Goal: Find specific page/section: Find specific page/section

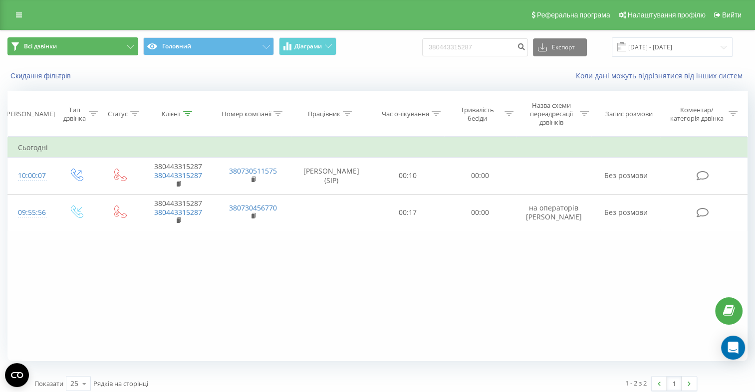
click at [32, 45] on span "Всі дзвінки" at bounding box center [40, 46] width 33 height 8
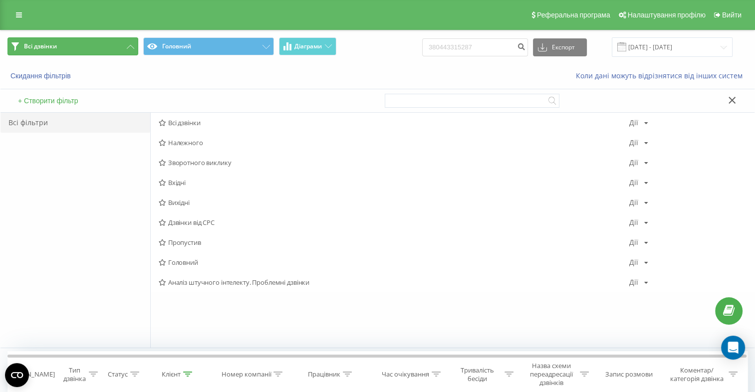
click at [78, 44] on button "Всі дзвінки" at bounding box center [72, 46] width 131 height 18
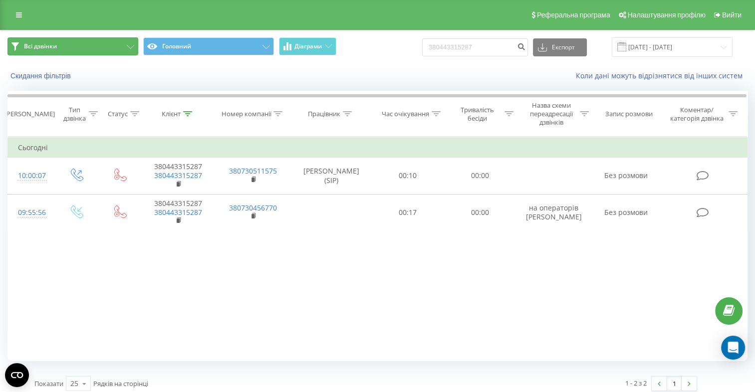
click at [111, 42] on button "Всі дзвінки" at bounding box center [72, 46] width 131 height 18
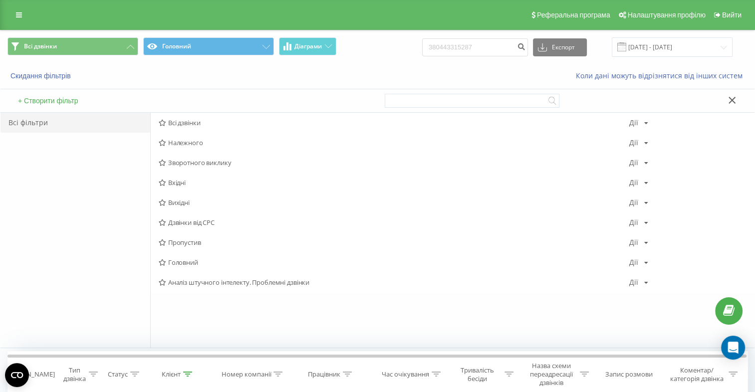
click at [55, 122] on div "Всі фільтри" at bounding box center [75, 123] width 150 height 20
click at [16, 19] on link at bounding box center [19, 15] width 18 height 14
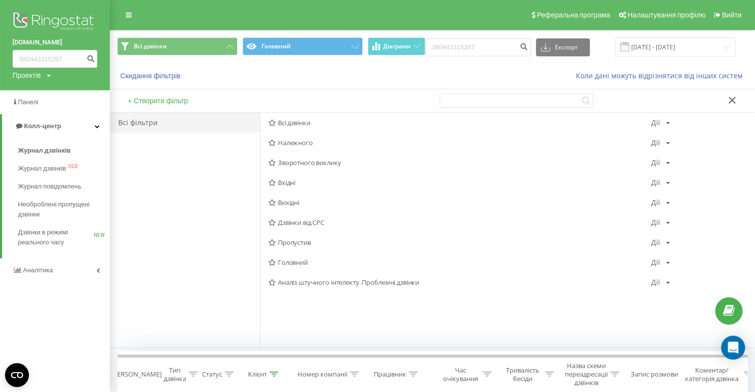
click at [49, 22] on img at bounding box center [54, 22] width 85 height 25
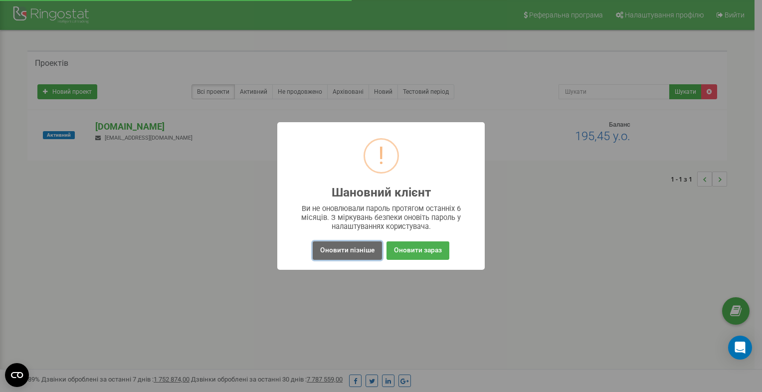
click at [377, 251] on button "Оновити пізніше" at bounding box center [347, 250] width 69 height 18
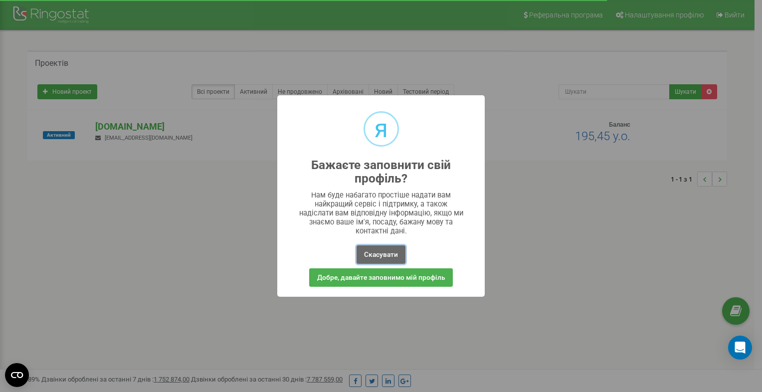
click at [374, 251] on button "Скасувати" at bounding box center [381, 254] width 49 height 18
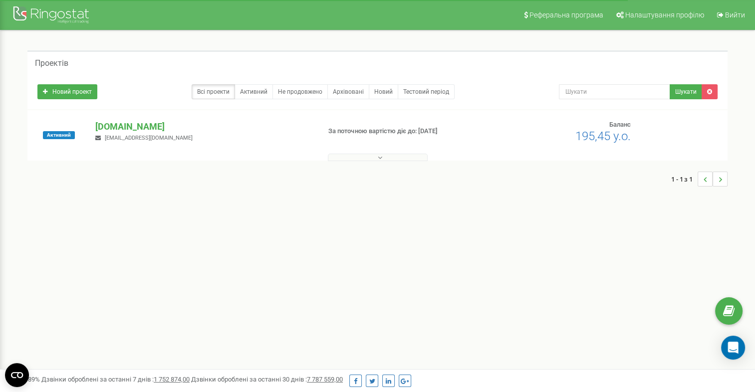
click at [265, 224] on div "Реферальна програма Налаштування профілю Вийти Проектів Новий проект Всі проект…" at bounding box center [377, 299] width 755 height 599
click at [373, 160] on button at bounding box center [378, 157] width 100 height 7
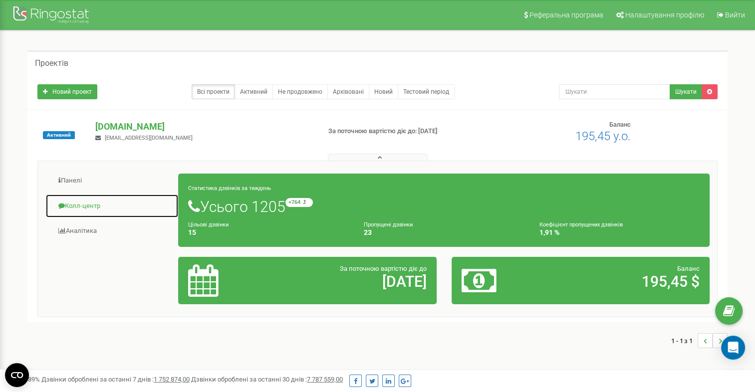
click at [88, 205] on font "Колл-центр" at bounding box center [82, 205] width 35 height 7
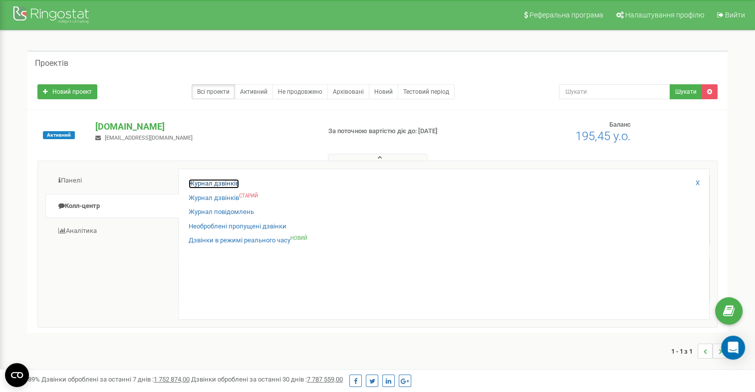
click at [211, 184] on link "Журнал дзвінків" at bounding box center [214, 183] width 50 height 9
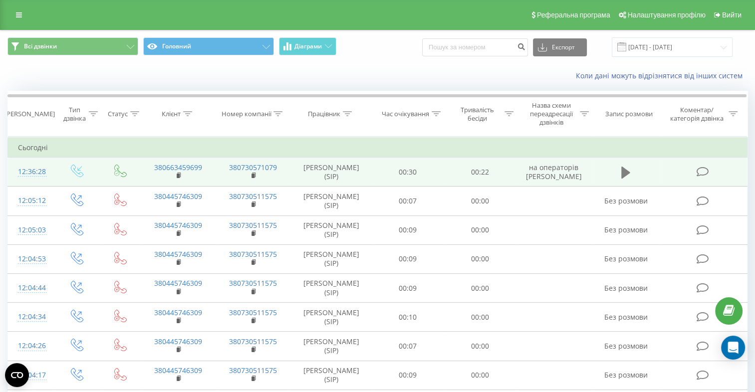
click at [619, 173] on button at bounding box center [625, 172] width 15 height 15
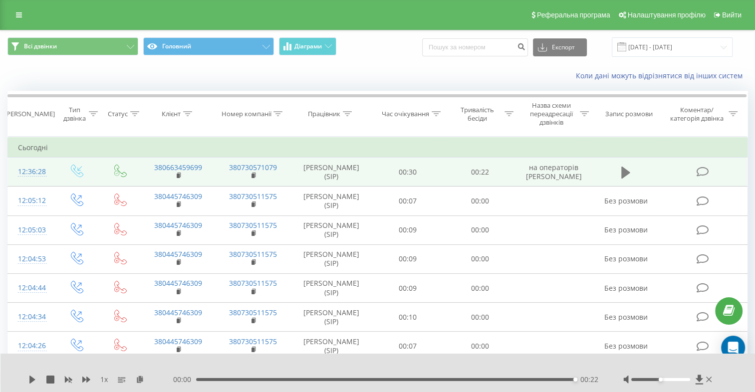
click at [621, 171] on button at bounding box center [625, 172] width 15 height 15
click at [30, 379] on icon at bounding box center [32, 380] width 6 height 8
click at [32, 380] on icon at bounding box center [32, 380] width 6 height 8
click at [624, 177] on icon at bounding box center [625, 173] width 9 height 14
click at [623, 173] on icon at bounding box center [625, 173] width 9 height 12
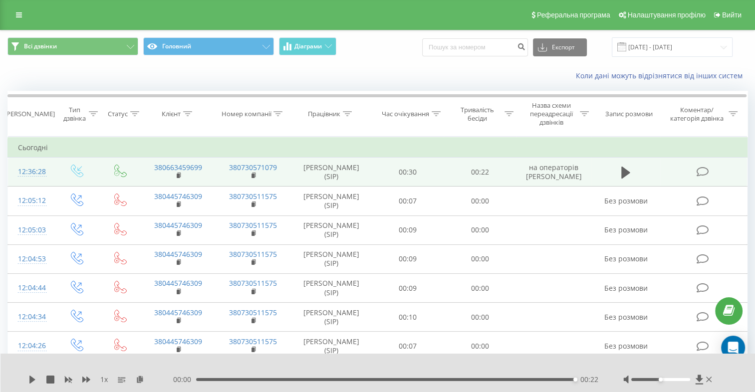
click at [201, 377] on div "00:00 00:22 00:22" at bounding box center [385, 380] width 425 height 10
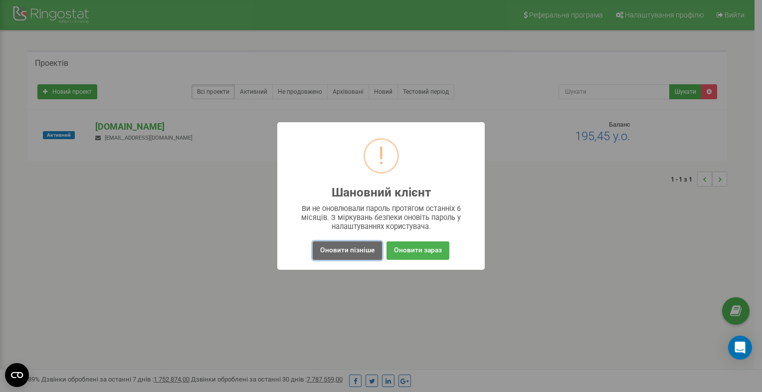
click at [339, 255] on button "Оновити пізніше" at bounding box center [347, 250] width 69 height 18
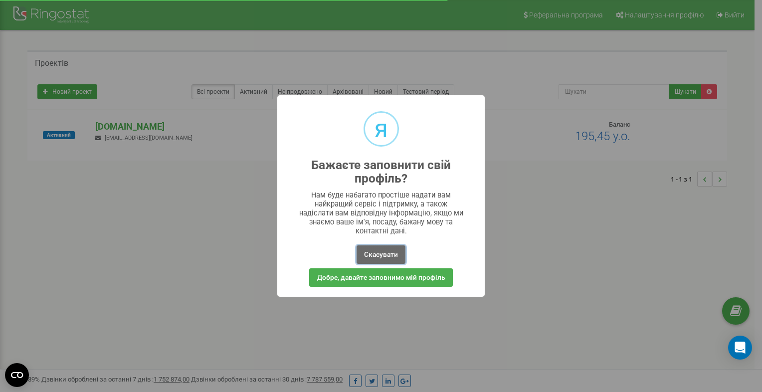
click at [369, 250] on button "Скасувати" at bounding box center [381, 254] width 49 height 18
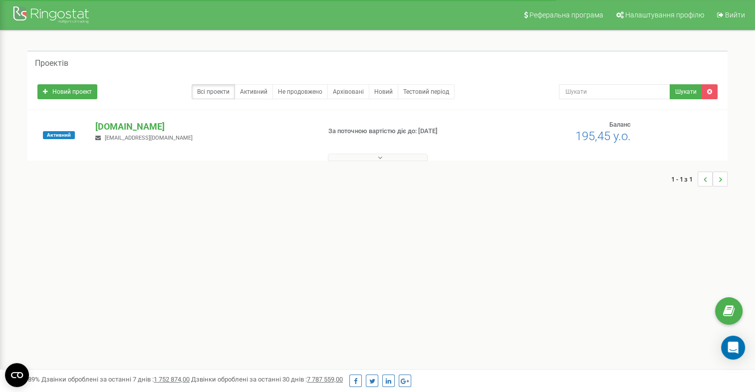
click at [383, 157] on button at bounding box center [378, 157] width 100 height 7
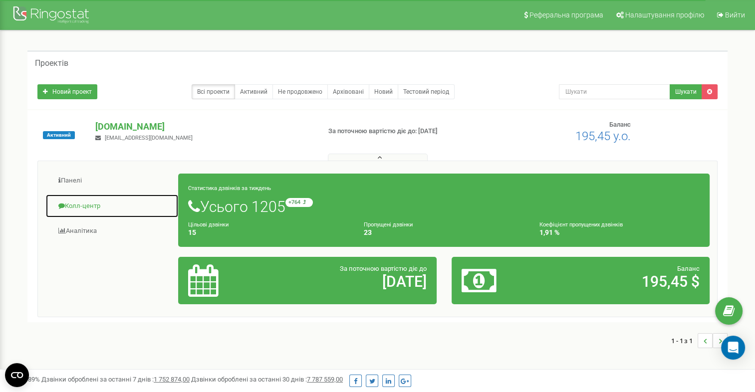
click at [83, 205] on font "Колл-центр" at bounding box center [82, 205] width 35 height 7
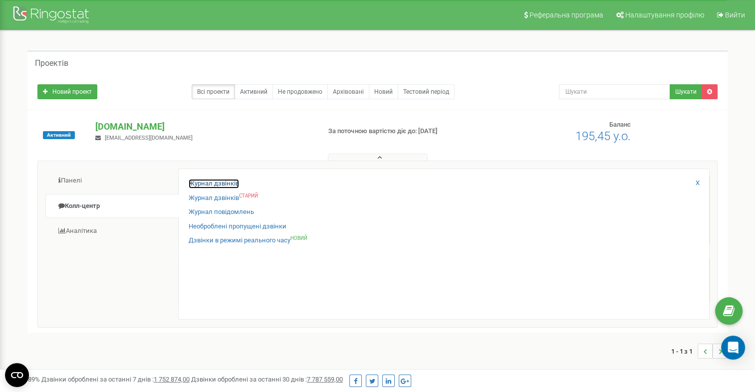
click at [201, 184] on link "Журнал дзвінків" at bounding box center [214, 183] width 50 height 9
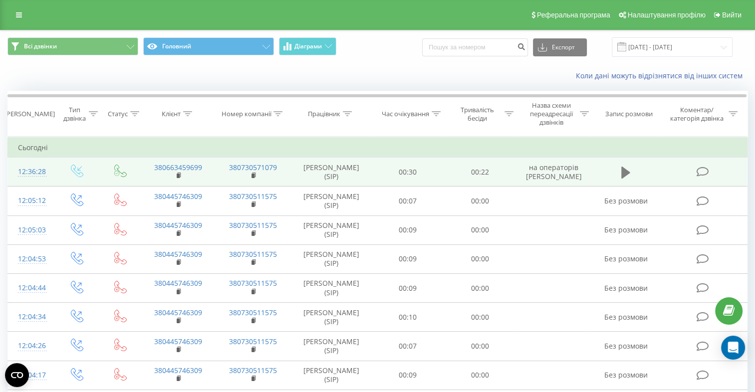
click at [624, 169] on icon at bounding box center [625, 173] width 9 height 12
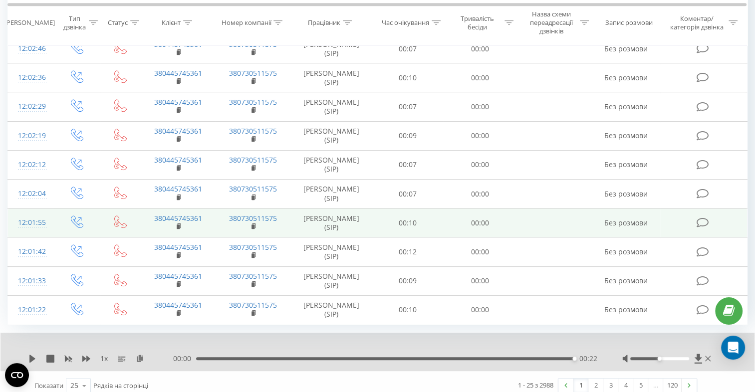
scroll to position [564, 0]
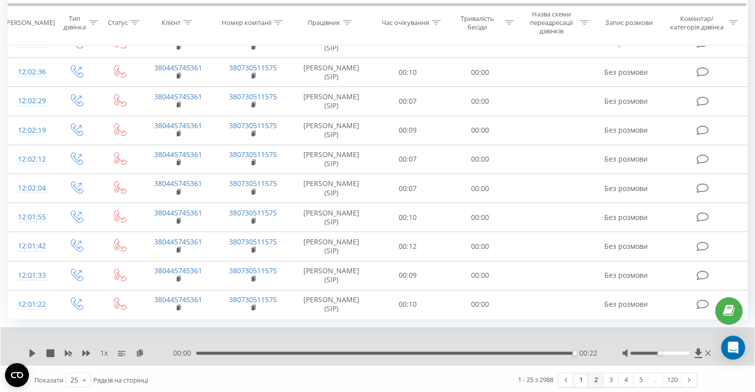
click at [592, 375] on link "2" at bounding box center [595, 380] width 15 height 14
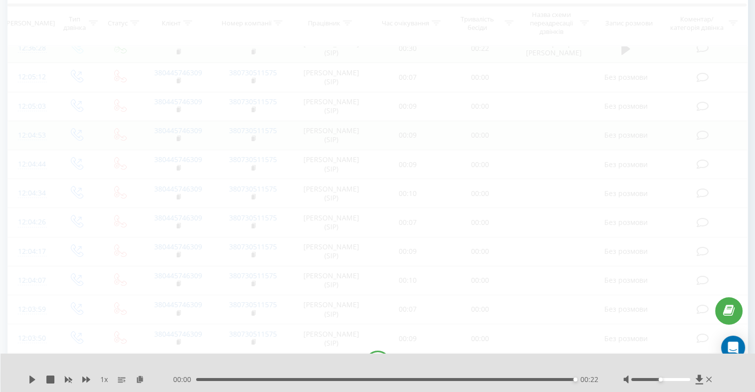
scroll to position [66, 0]
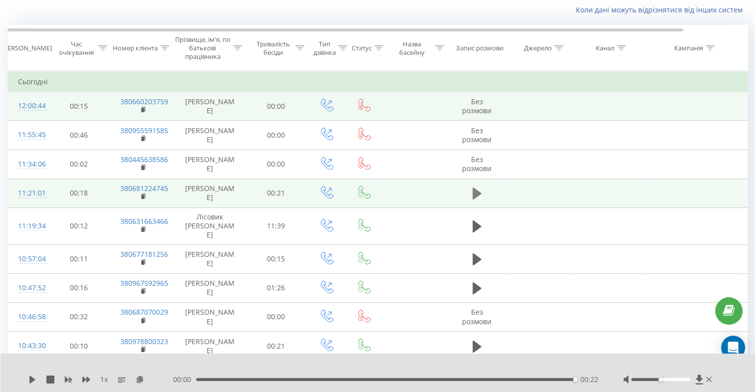
click at [472, 196] on icon at bounding box center [476, 194] width 9 height 12
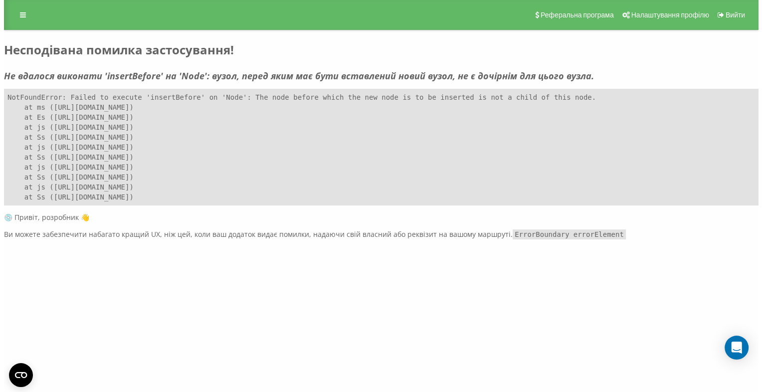
scroll to position [0, 0]
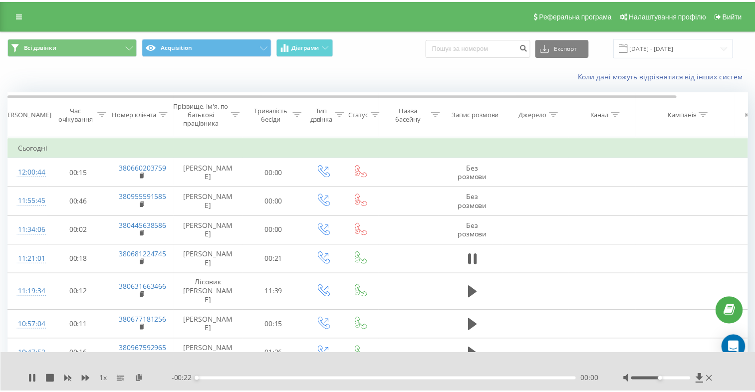
scroll to position [526, 0]
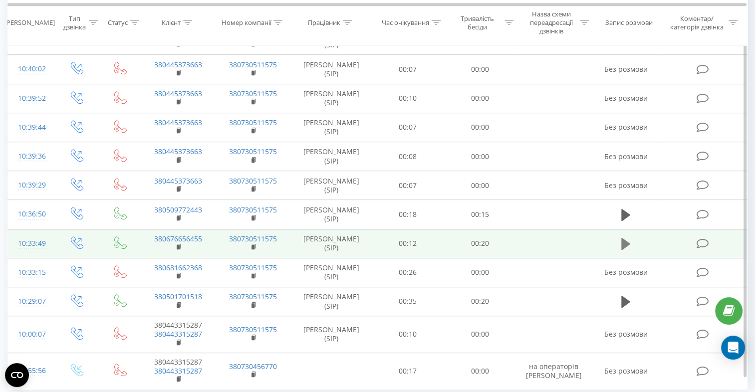
click at [623, 238] on icon at bounding box center [625, 244] width 9 height 12
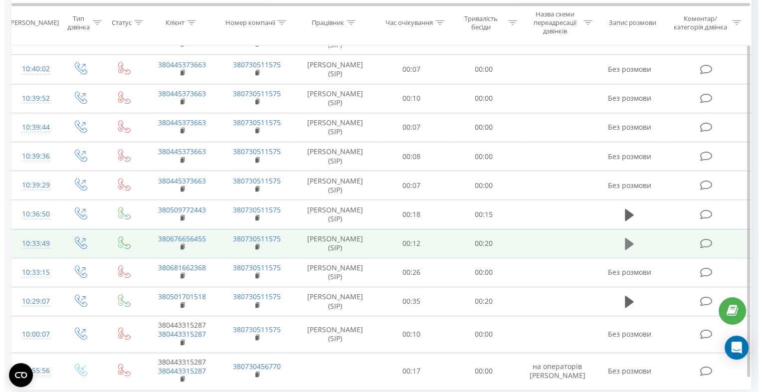
scroll to position [0, 0]
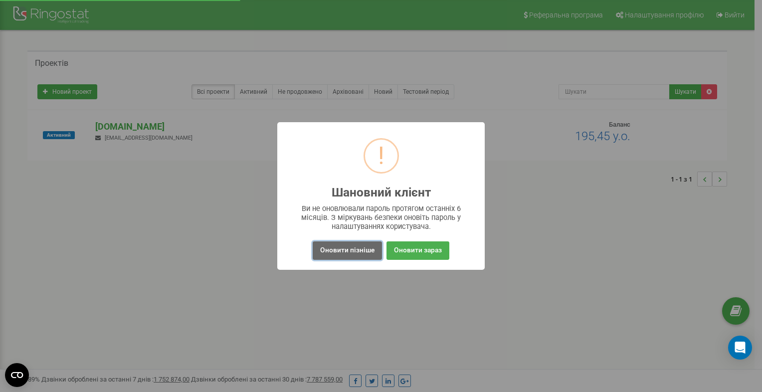
click at [330, 247] on button "Оновити пізніше" at bounding box center [347, 250] width 69 height 18
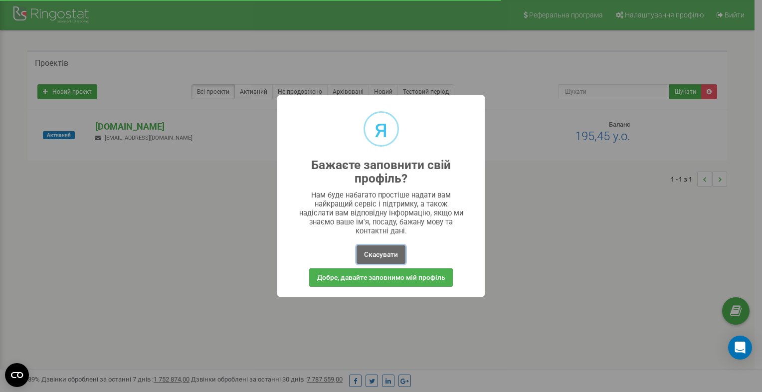
click at [393, 250] on button "Скасувати" at bounding box center [381, 254] width 49 height 18
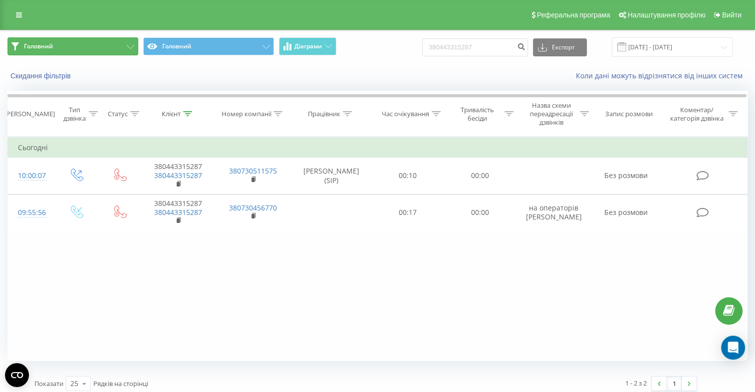
click at [36, 45] on span "Головний" at bounding box center [38, 46] width 29 height 8
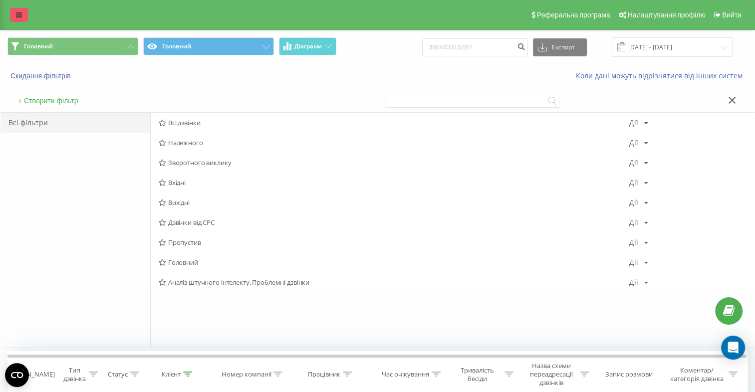
click at [20, 14] on icon at bounding box center [19, 14] width 6 height 7
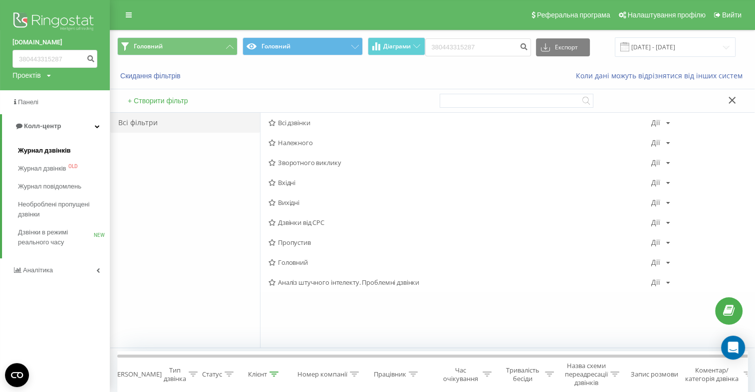
click at [44, 148] on span "Журнал дзвінків" at bounding box center [44, 151] width 53 height 10
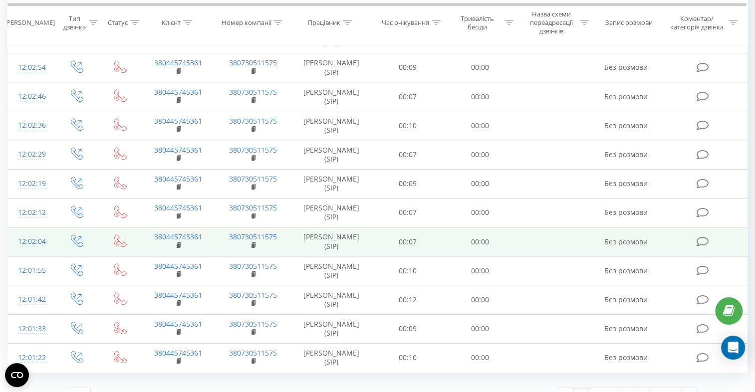
scroll to position [526, 0]
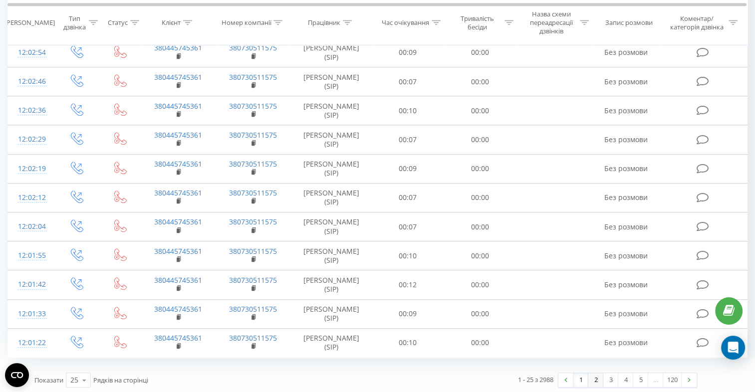
click at [598, 378] on link "2" at bounding box center [595, 380] width 15 height 14
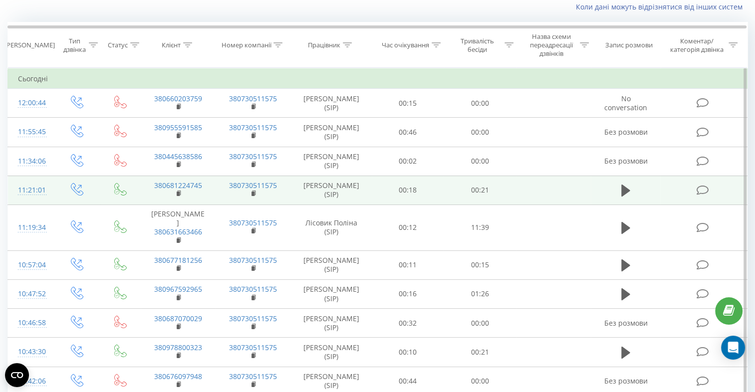
scroll to position [66, 0]
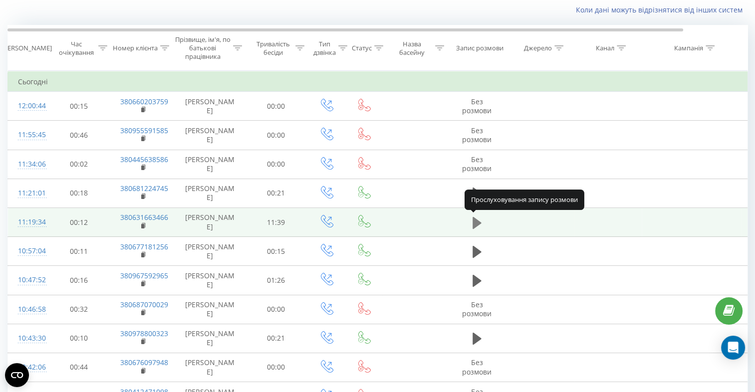
click at [474, 223] on icon at bounding box center [476, 223] width 9 height 12
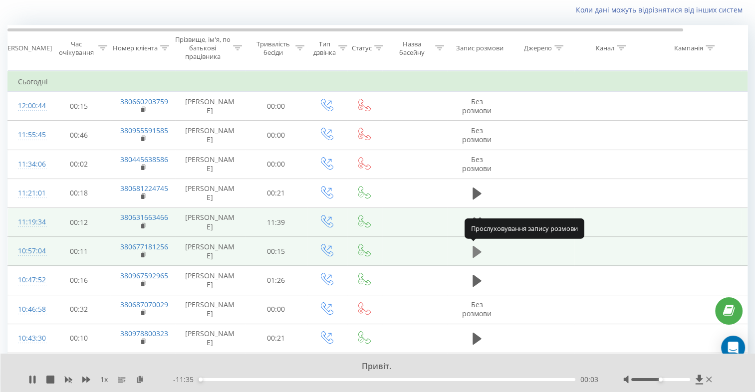
click at [477, 249] on icon at bounding box center [476, 252] width 9 height 12
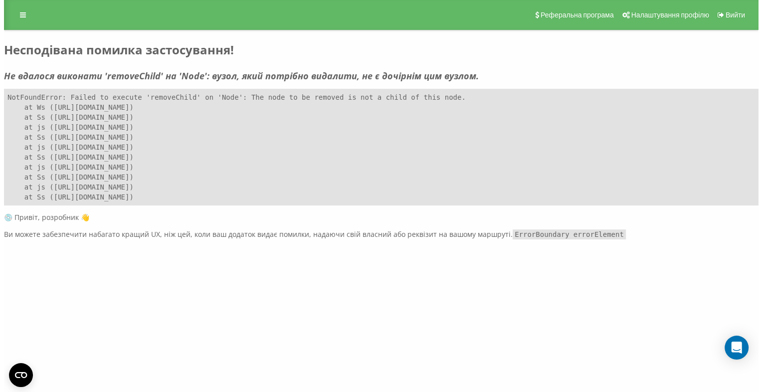
scroll to position [0, 0]
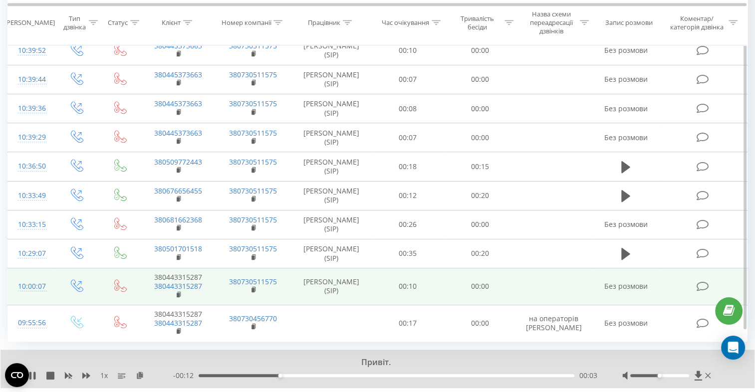
scroll to position [587, 0]
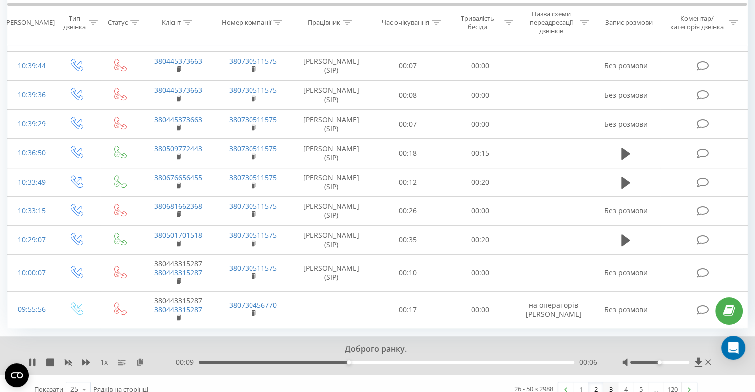
click at [611, 382] on link "3" at bounding box center [610, 389] width 15 height 14
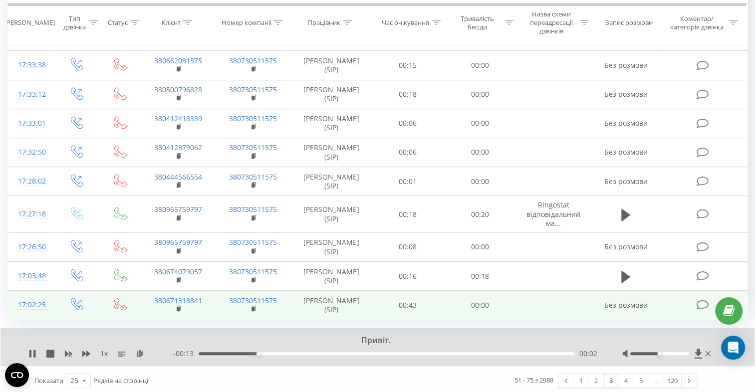
scroll to position [595, 0]
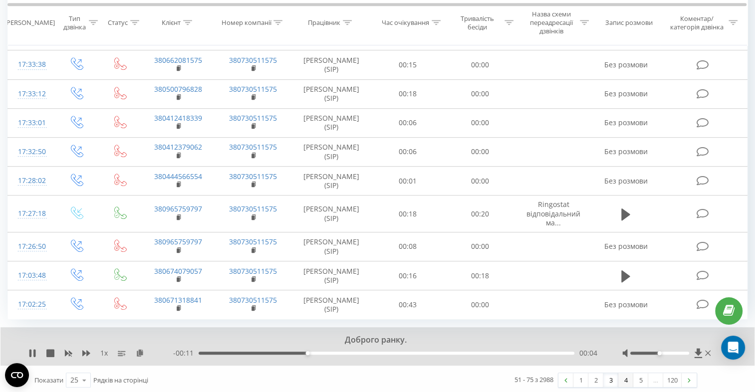
click at [624, 377] on link "4" at bounding box center [625, 380] width 15 height 14
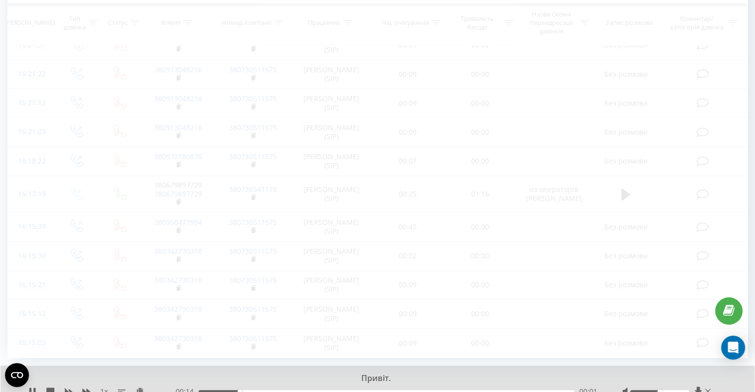
scroll to position [572, 0]
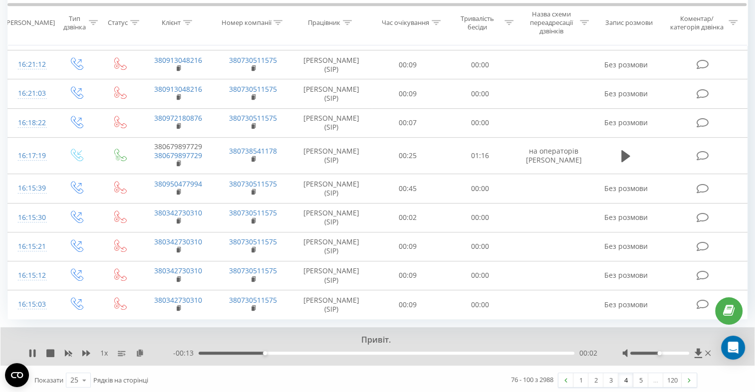
click at [623, 378] on link "4" at bounding box center [625, 380] width 15 height 14
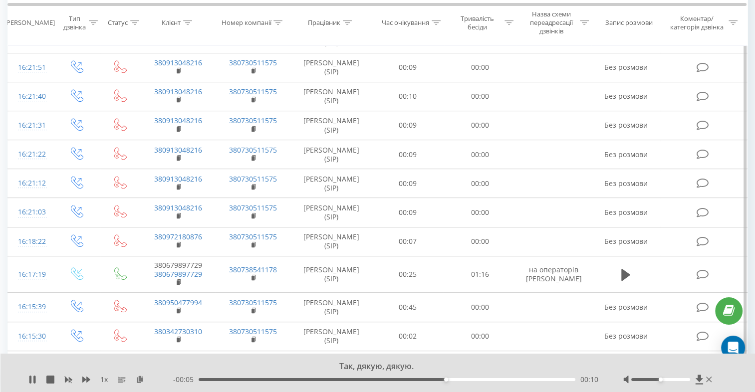
scroll to position [533, 0]
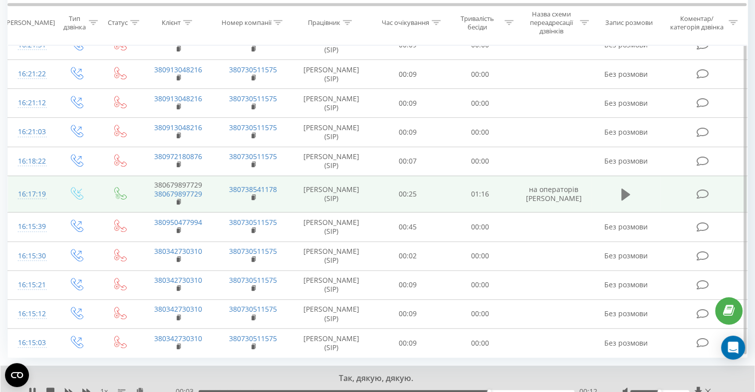
click at [621, 195] on icon at bounding box center [625, 195] width 9 height 14
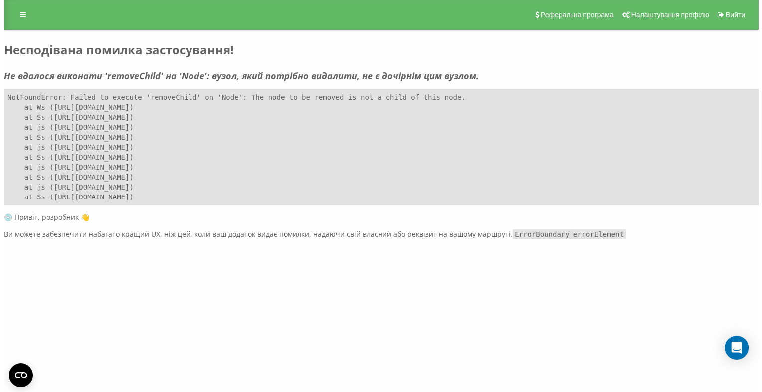
scroll to position [0, 0]
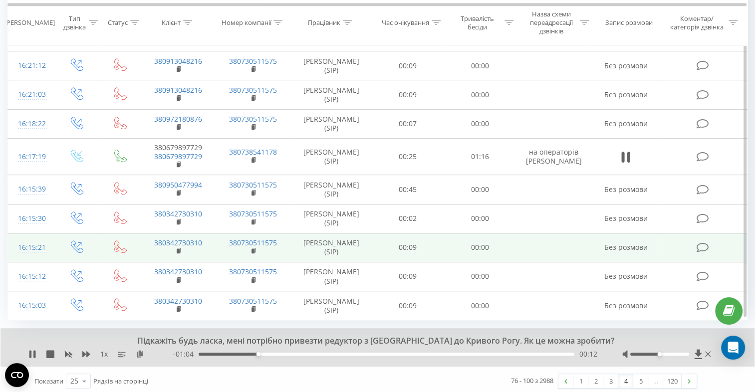
scroll to position [572, 0]
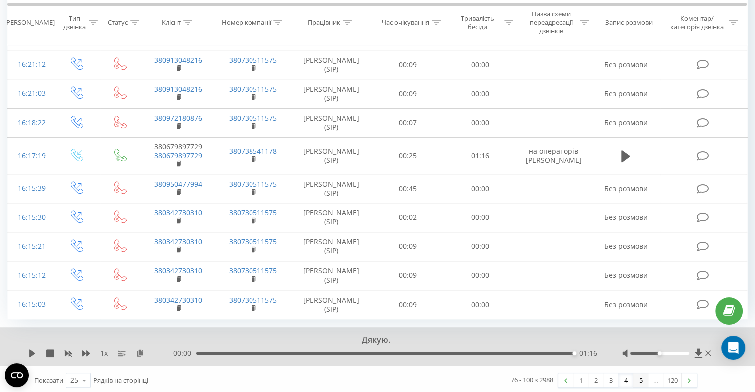
click at [641, 373] on link "5" at bounding box center [640, 380] width 15 height 14
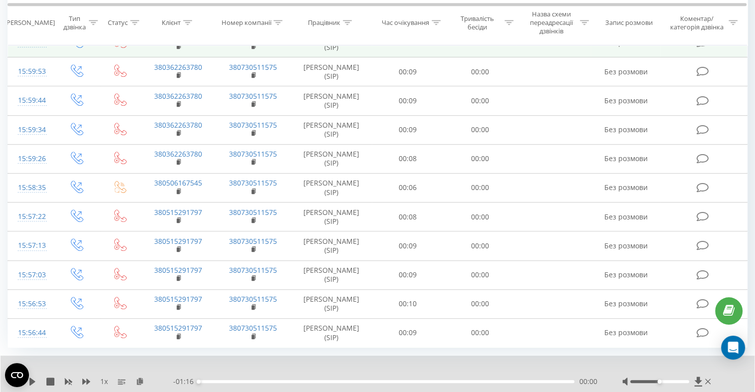
scroll to position [580, 0]
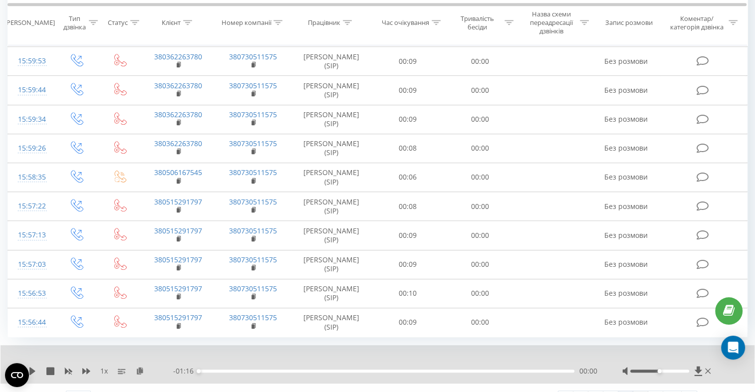
click at [640, 391] on link "6" at bounding box center [640, 398] width 15 height 14
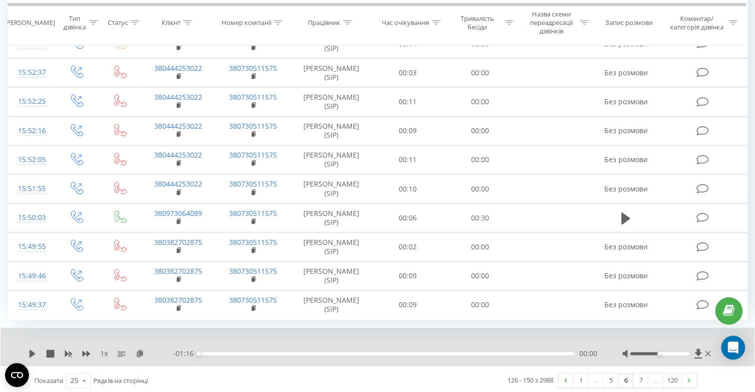
scroll to position [564, 0]
click at [639, 375] on link "7" at bounding box center [640, 380] width 15 height 14
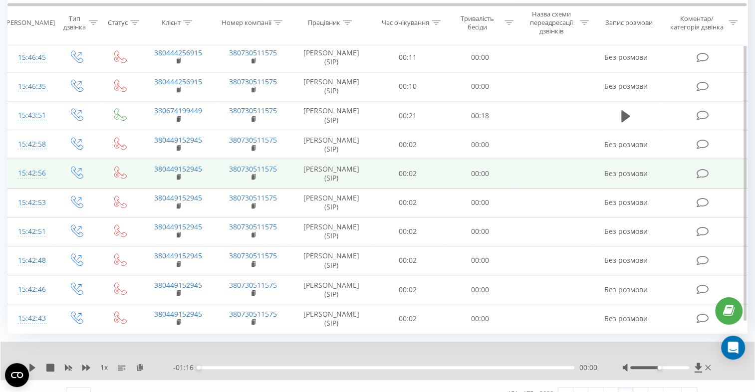
scroll to position [572, 0]
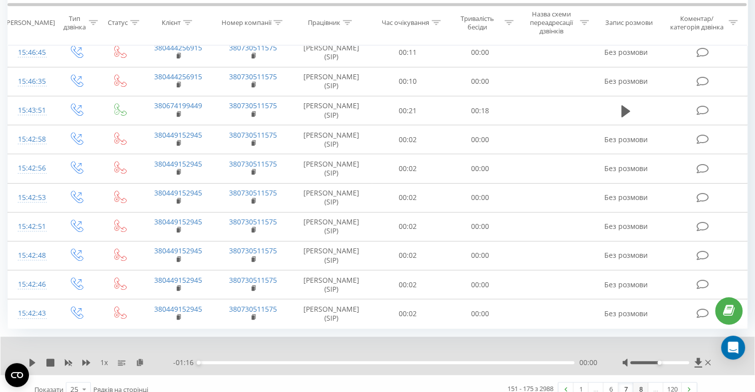
click at [639, 383] on link "8" at bounding box center [640, 390] width 15 height 14
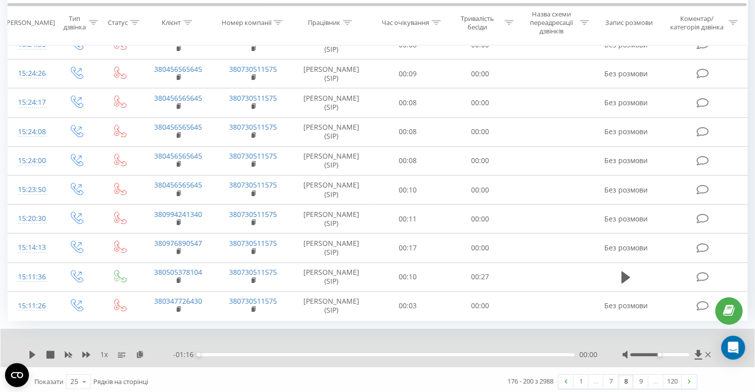
scroll to position [564, 0]
click at [637, 378] on link "9" at bounding box center [640, 380] width 15 height 14
click at [644, 378] on link "10" at bounding box center [640, 380] width 15 height 14
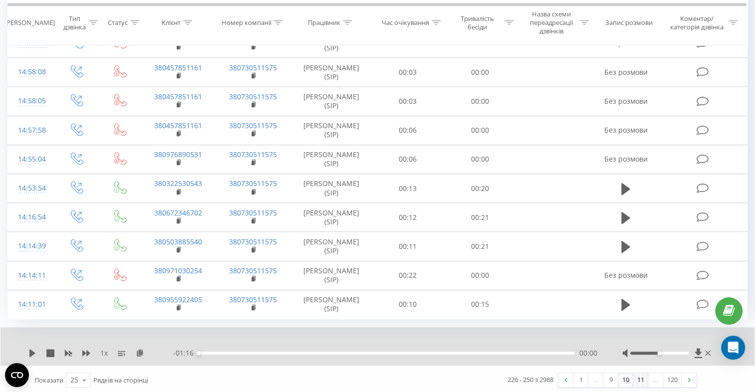
click at [643, 376] on link "11" at bounding box center [640, 380] width 15 height 14
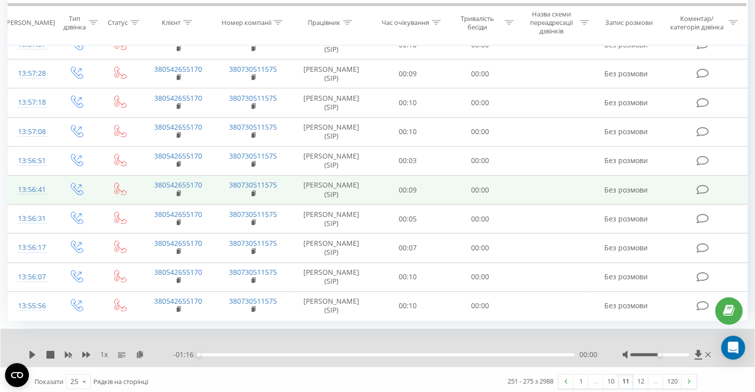
scroll to position [564, 0]
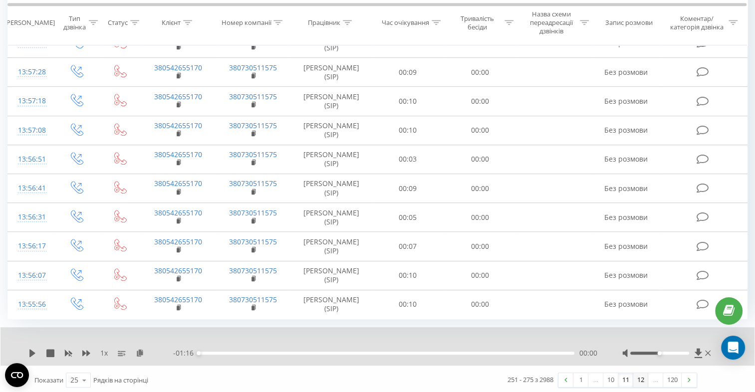
click at [640, 378] on link "12" at bounding box center [640, 380] width 15 height 14
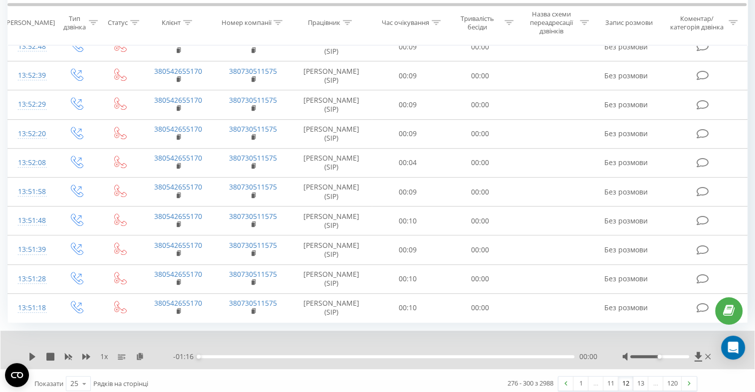
scroll to position [564, 0]
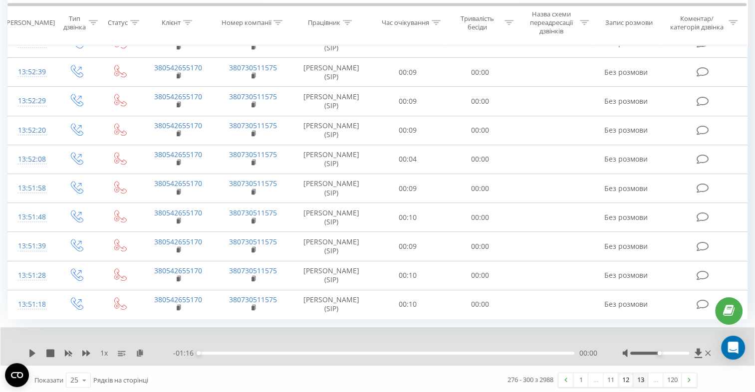
click at [639, 377] on link "13" at bounding box center [640, 380] width 15 height 14
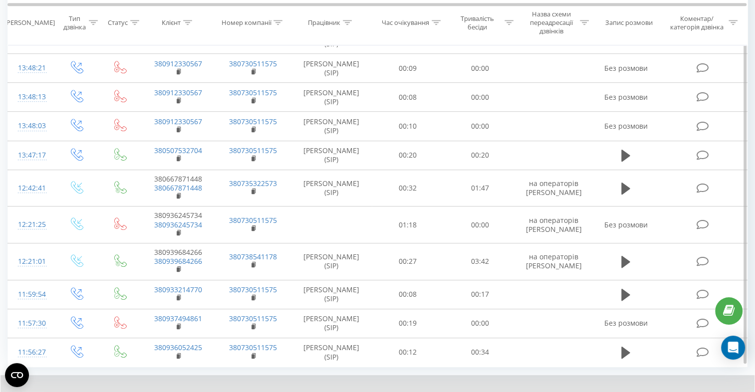
scroll to position [549, 0]
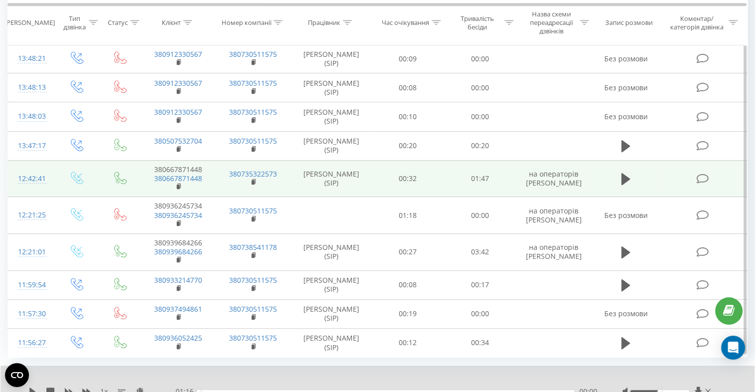
click at [615, 175] on td at bounding box center [625, 178] width 69 height 37
click at [623, 178] on icon at bounding box center [625, 179] width 9 height 12
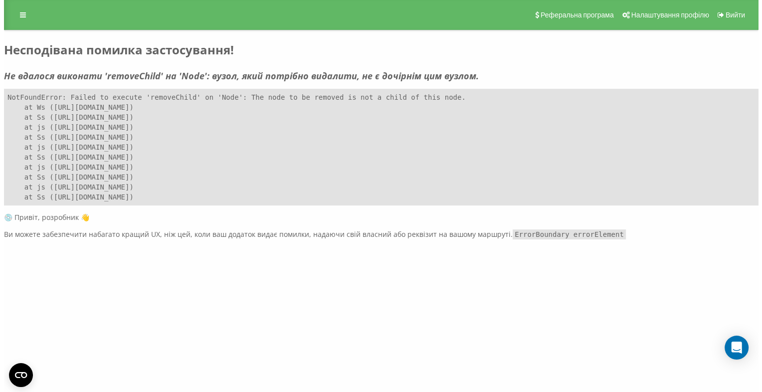
scroll to position [0, 0]
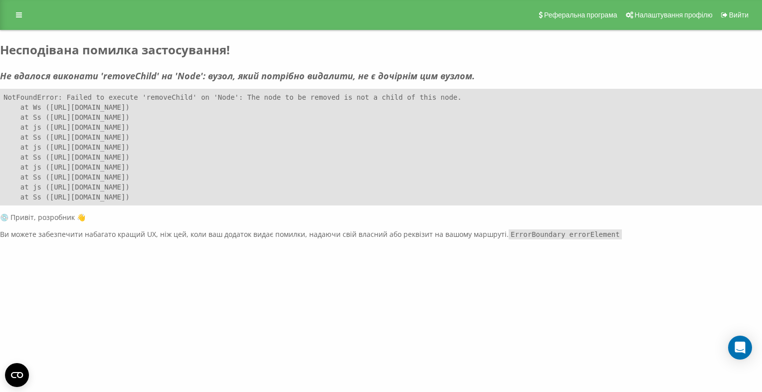
drag, startPoint x: 453, startPoint y: 285, endPoint x: 454, endPoint y: 292, distance: 6.6
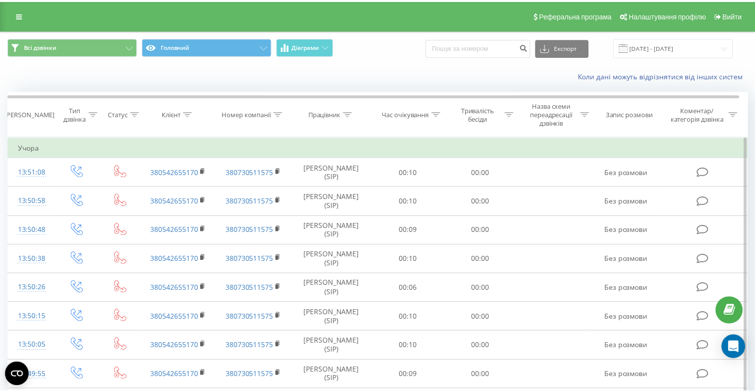
scroll to position [549, 0]
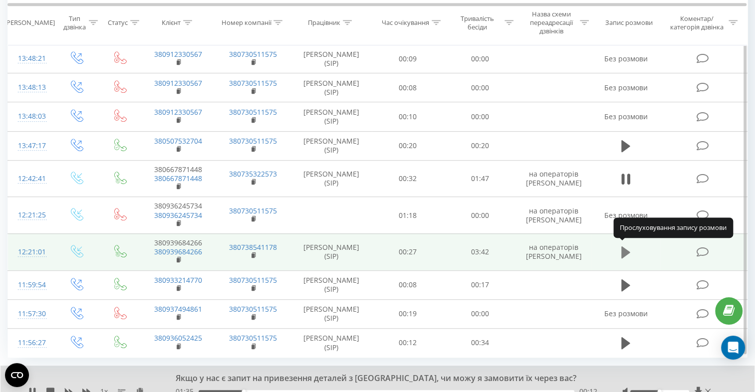
click at [624, 250] on icon at bounding box center [625, 252] width 9 height 12
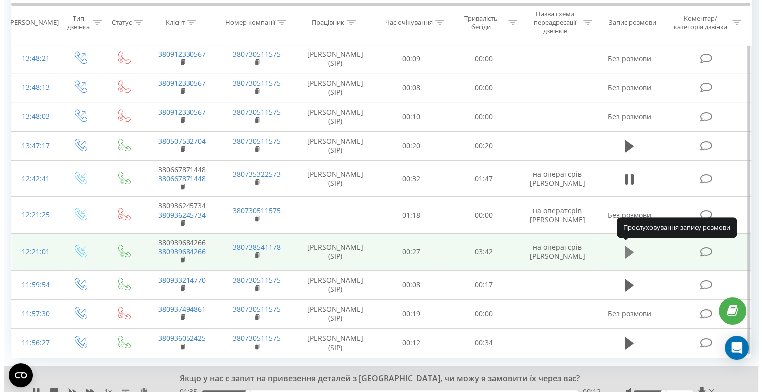
scroll to position [0, 0]
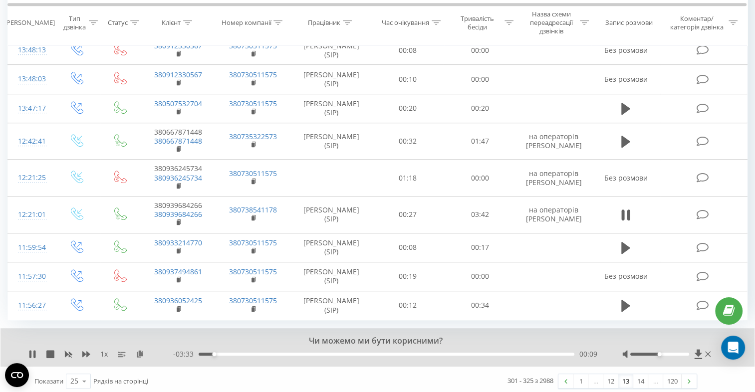
scroll to position [587, 0]
click at [641, 377] on link "14" at bounding box center [640, 380] width 15 height 14
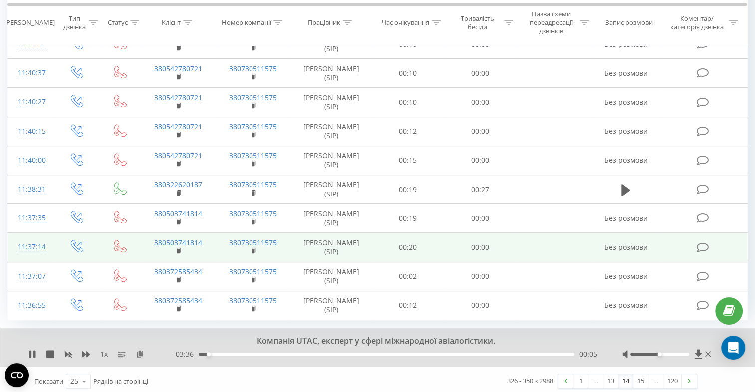
scroll to position [564, 0]
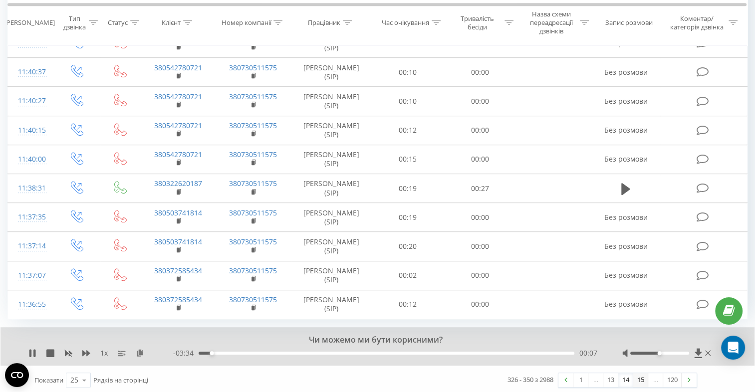
click at [642, 376] on link "15" at bounding box center [640, 380] width 15 height 14
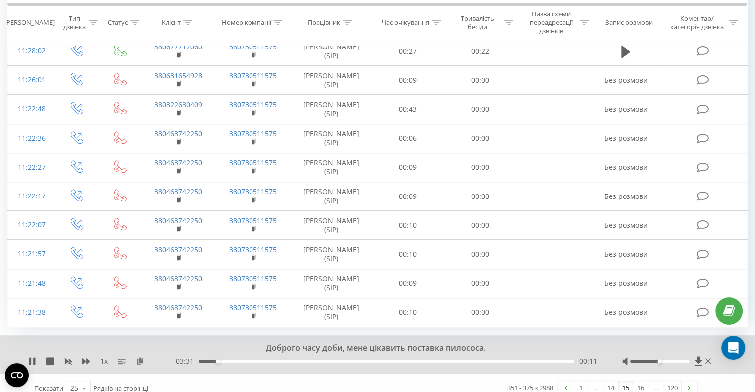
scroll to position [564, 0]
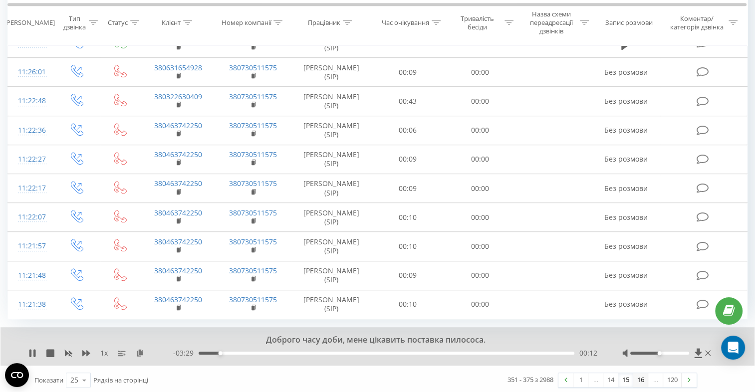
click at [638, 377] on link "16" at bounding box center [640, 380] width 15 height 14
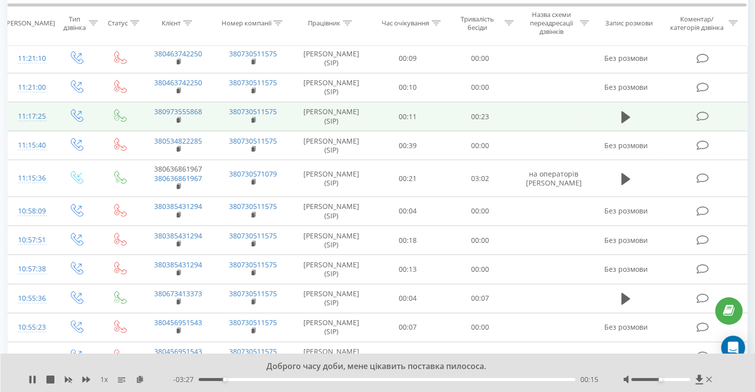
scroll to position [166, 0]
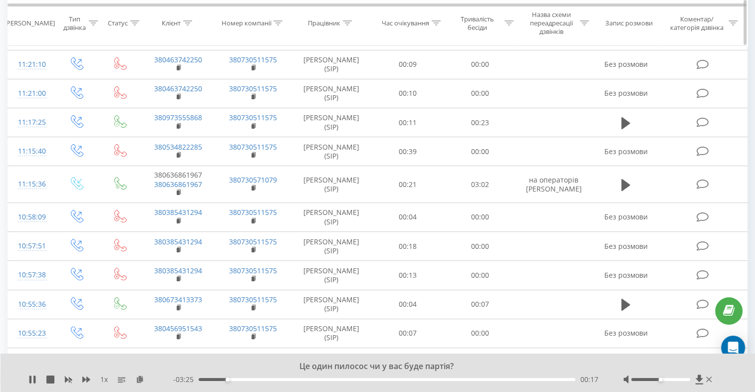
click at [350, 22] on icon at bounding box center [347, 22] width 9 height 5
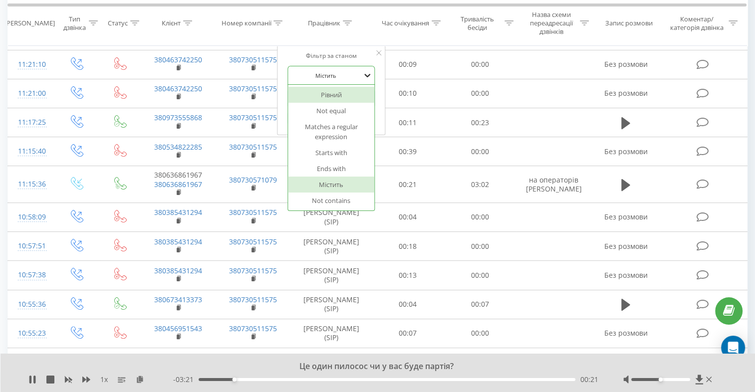
click at [362, 73] on div at bounding box center [367, 75] width 11 height 11
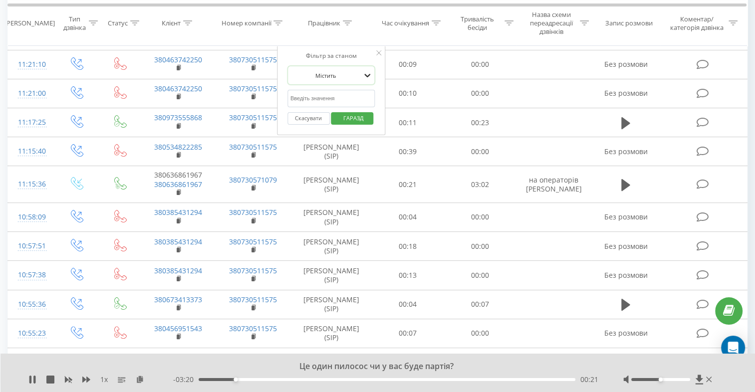
click at [362, 73] on div at bounding box center [367, 75] width 11 height 11
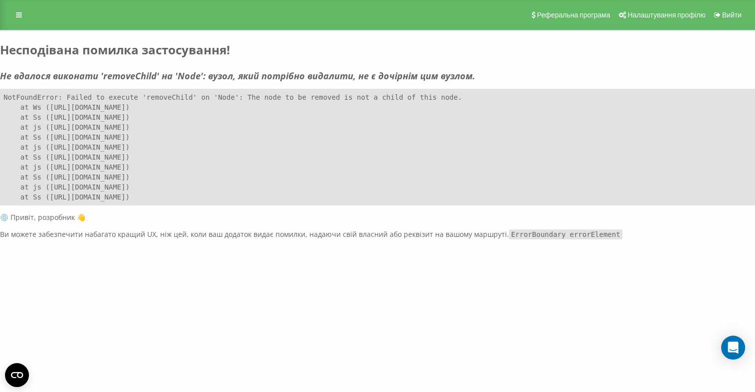
scroll to position [0, 0]
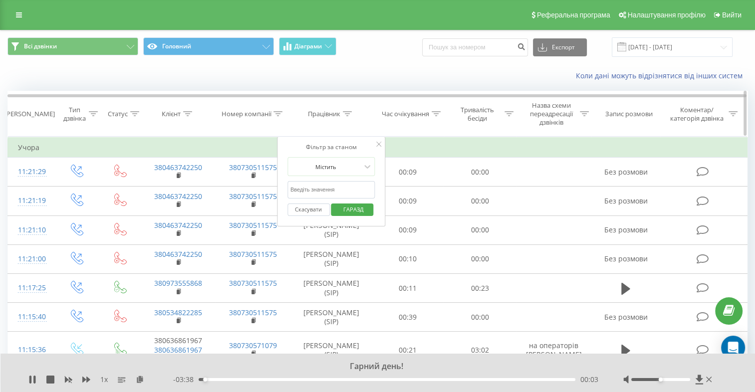
click at [427, 125] on th "Час очікування" at bounding box center [408, 113] width 72 height 45
click at [296, 209] on button "Скасувати" at bounding box center [308, 210] width 42 height 12
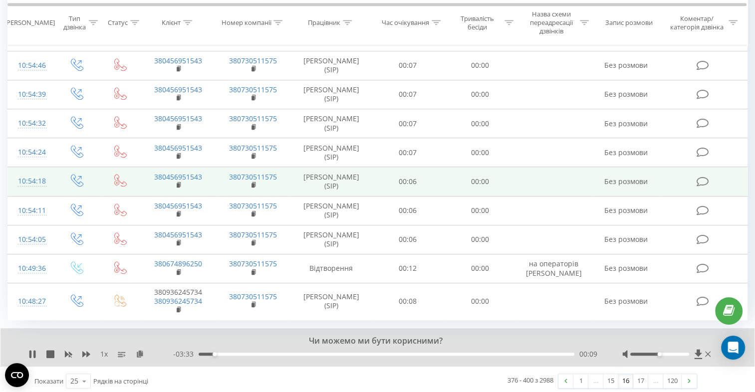
scroll to position [580, 0]
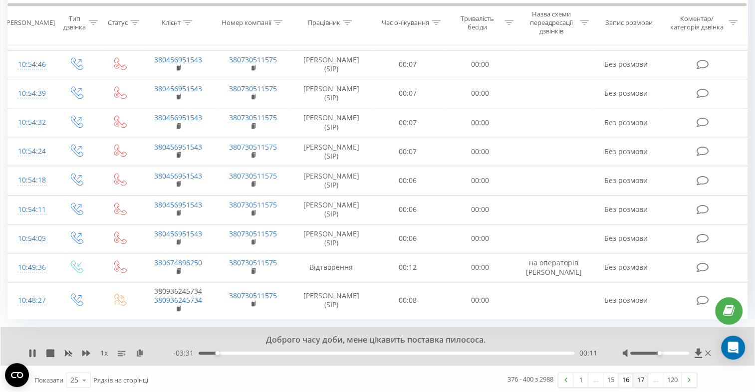
click at [643, 378] on link "17" at bounding box center [640, 380] width 15 height 14
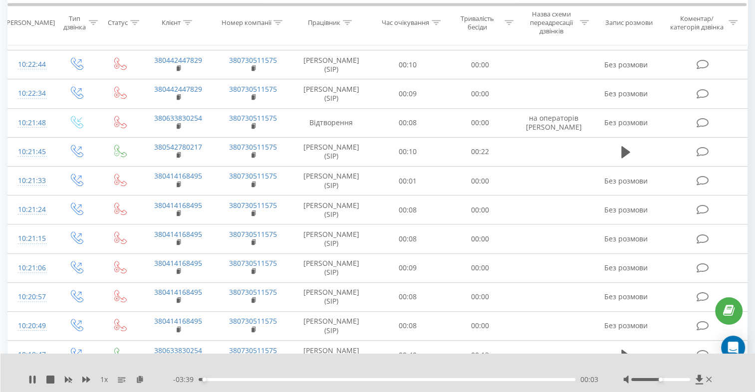
scroll to position [181, 0]
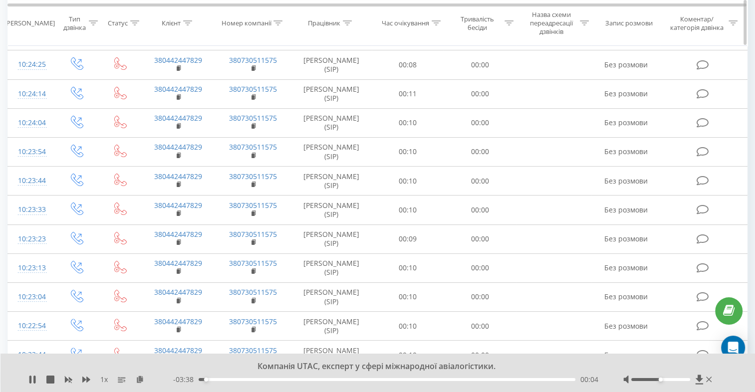
click at [350, 24] on icon at bounding box center [347, 22] width 9 height 5
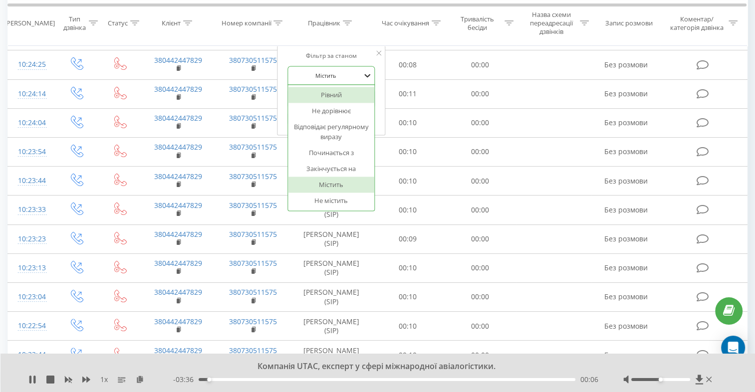
click at [365, 77] on icon at bounding box center [367, 75] width 10 height 10
click at [372, 75] on icon at bounding box center [367, 75] width 10 height 10
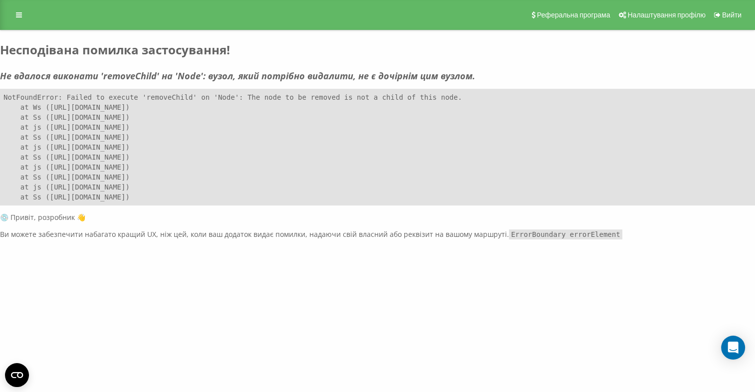
scroll to position [0, 0]
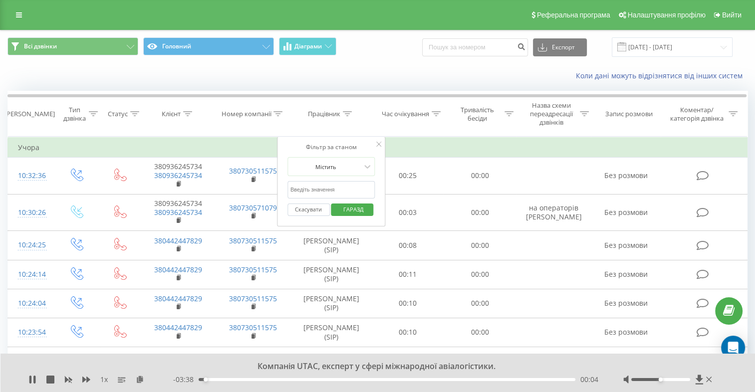
click at [322, 207] on button "Скасувати" at bounding box center [308, 210] width 42 height 12
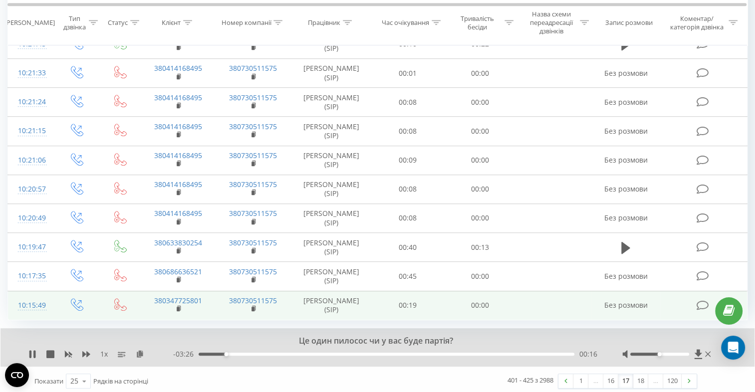
scroll to position [580, 0]
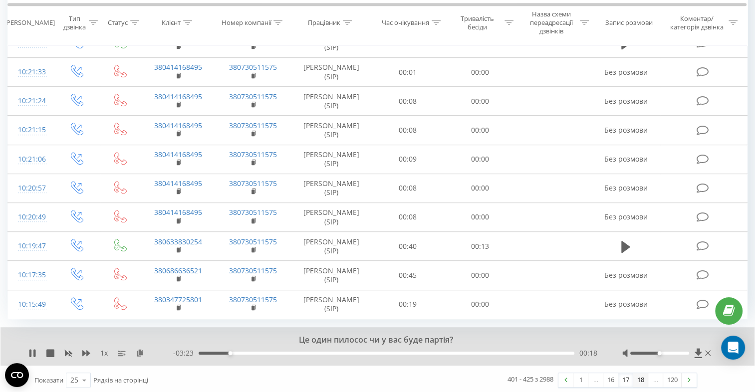
click at [644, 376] on link "18" at bounding box center [640, 380] width 15 height 14
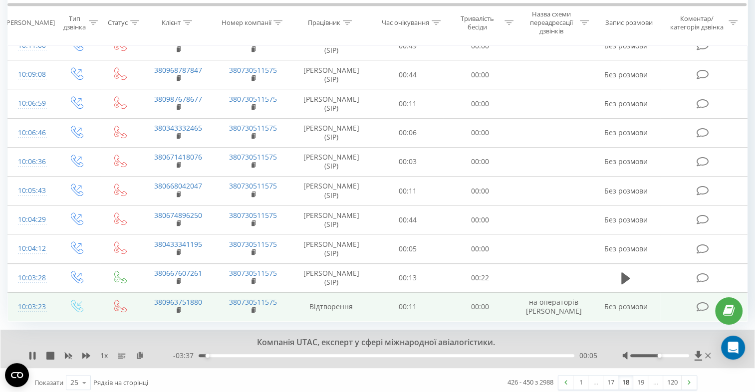
scroll to position [564, 0]
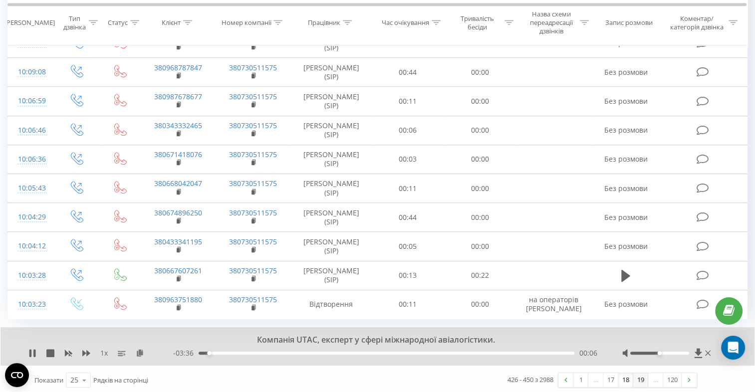
click at [641, 378] on link "19" at bounding box center [640, 380] width 15 height 14
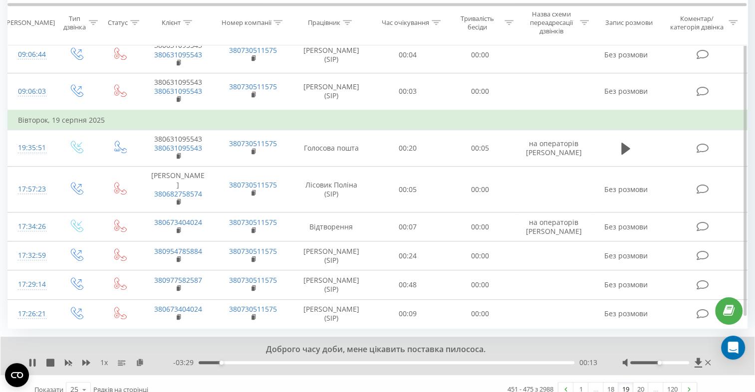
scroll to position [615, 0]
click at [637, 383] on link "20" at bounding box center [640, 390] width 15 height 14
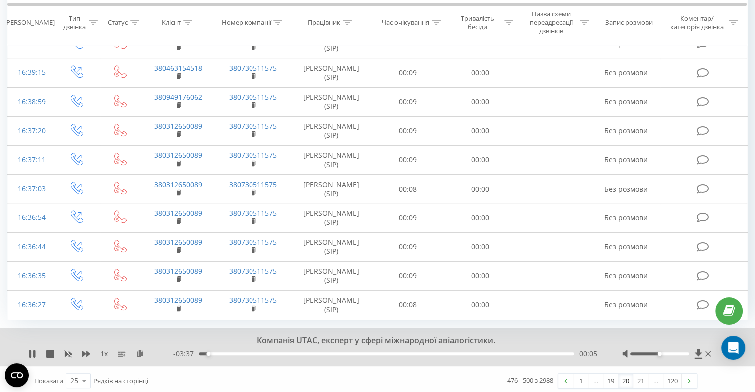
scroll to position [587, 0]
click at [639, 381] on link "21" at bounding box center [640, 380] width 15 height 14
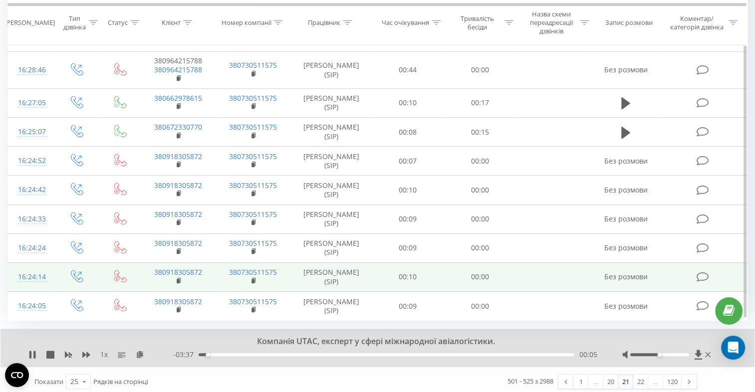
scroll to position [572, 0]
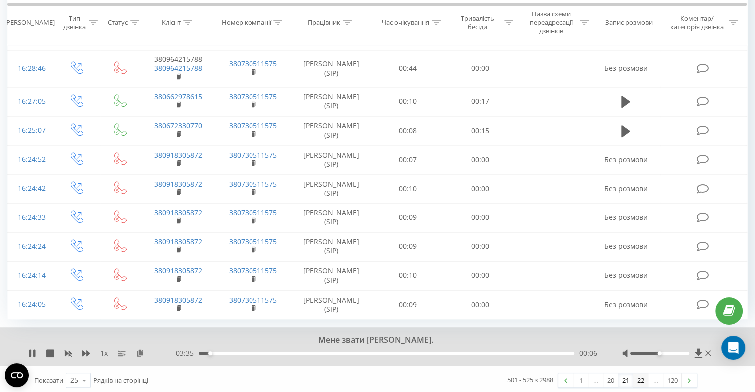
click at [640, 375] on link "22" at bounding box center [640, 380] width 15 height 14
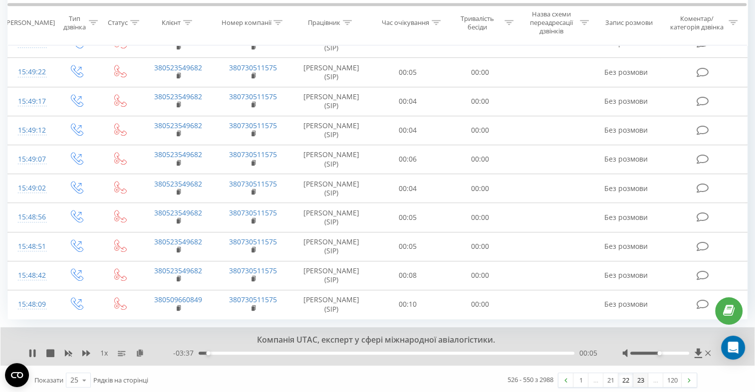
click at [641, 377] on link "23" at bounding box center [640, 380] width 15 height 14
click at [642, 378] on link "24" at bounding box center [640, 380] width 15 height 14
click at [640, 376] on link "25" at bounding box center [640, 380] width 15 height 14
click at [639, 375] on link "26" at bounding box center [640, 380] width 15 height 14
click at [637, 379] on link "27" at bounding box center [640, 380] width 15 height 14
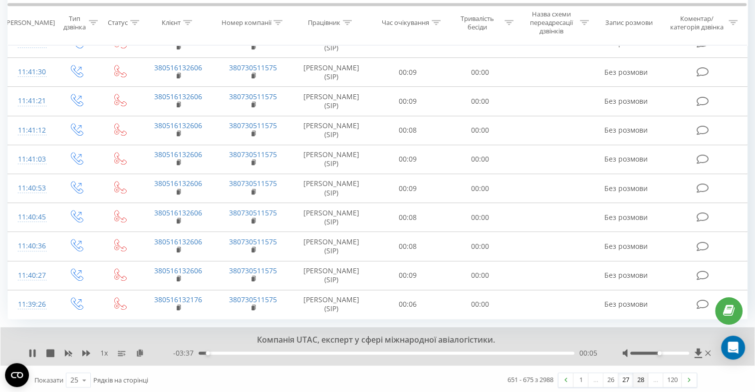
click at [643, 375] on link "28" at bounding box center [640, 380] width 15 height 14
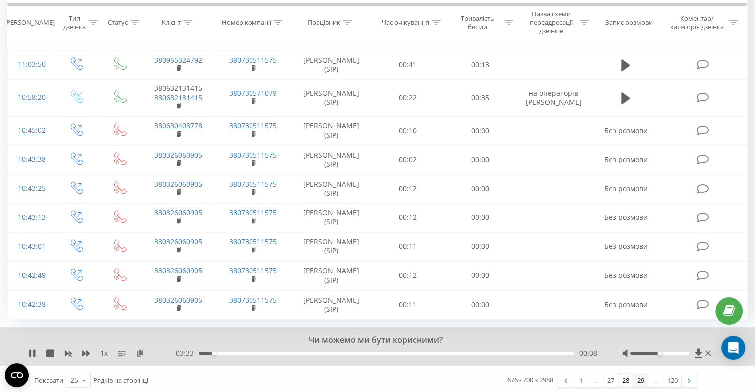
click at [643, 378] on link "29" at bounding box center [640, 380] width 15 height 14
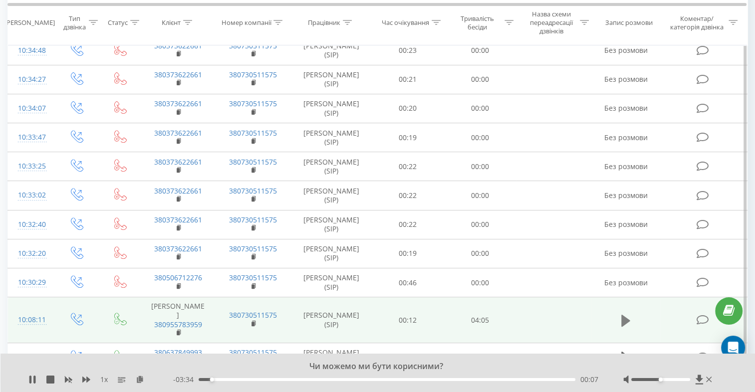
click at [624, 314] on icon at bounding box center [625, 320] width 9 height 12
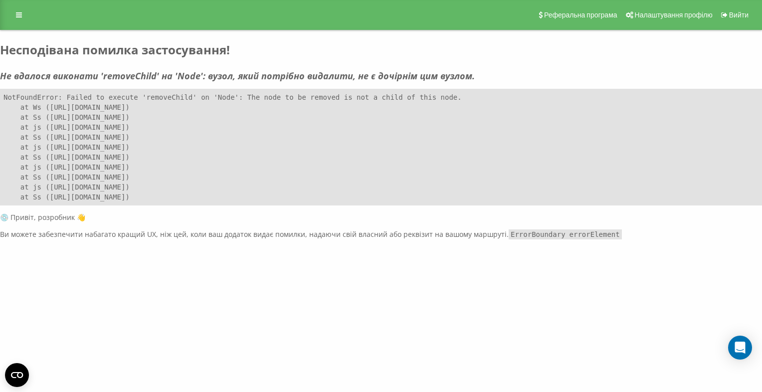
drag, startPoint x: 425, startPoint y: 265, endPoint x: 431, endPoint y: 262, distance: 6.9
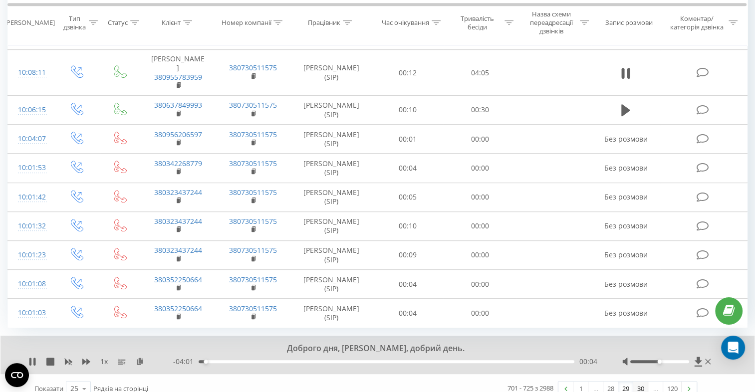
click at [640, 382] on link "30" at bounding box center [640, 389] width 15 height 14
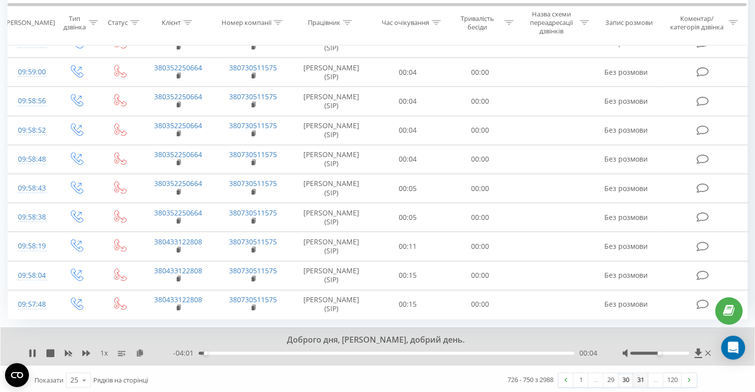
click at [642, 379] on link "31" at bounding box center [640, 380] width 15 height 14
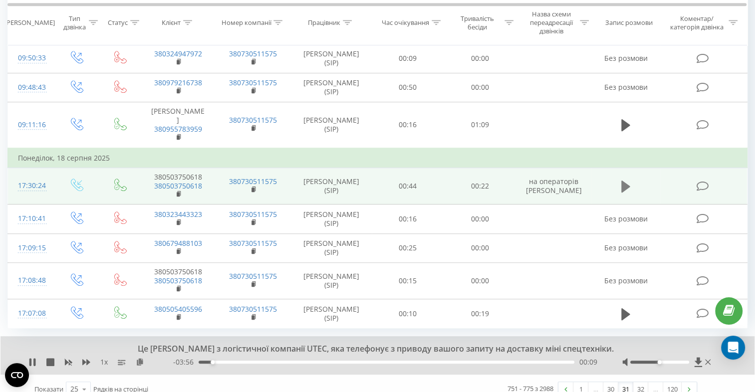
click at [625, 181] on icon at bounding box center [625, 187] width 9 height 12
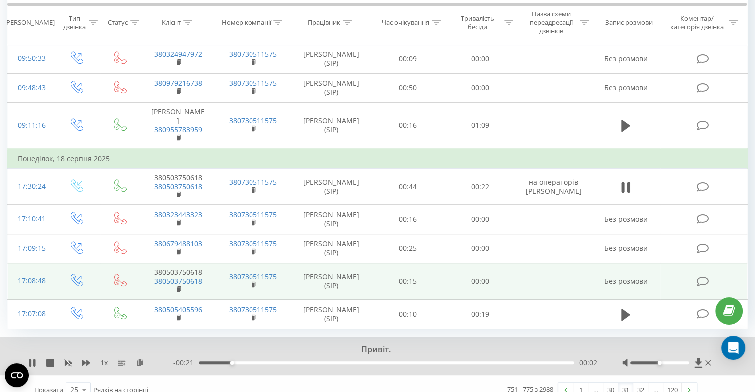
scroll to position [607, 0]
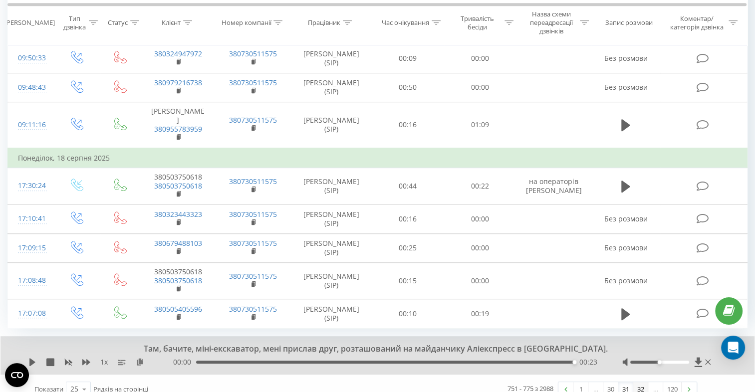
click at [641, 382] on link "32" at bounding box center [640, 389] width 15 height 14
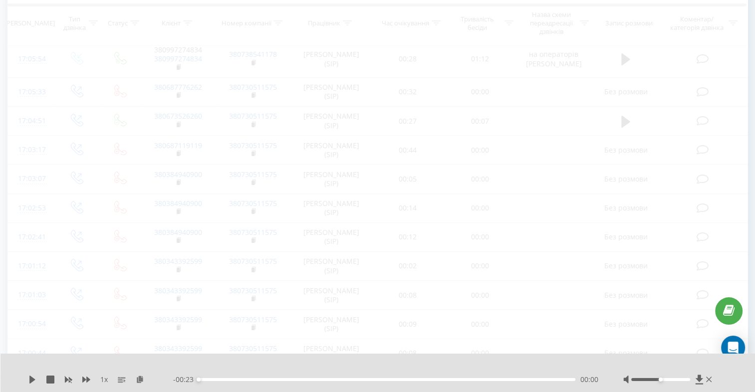
scroll to position [84, 0]
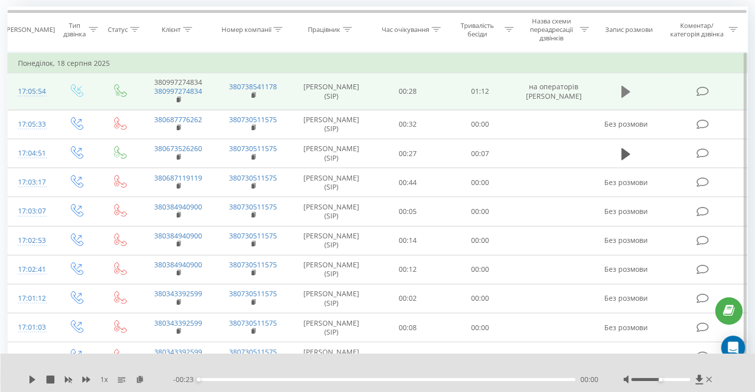
click at [624, 89] on icon at bounding box center [625, 92] width 9 height 12
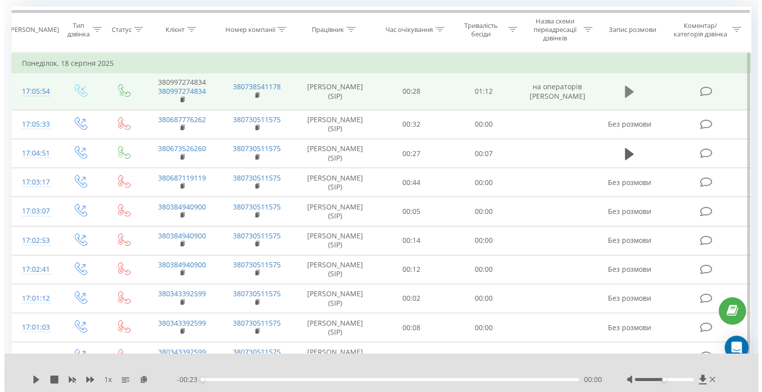
scroll to position [0, 0]
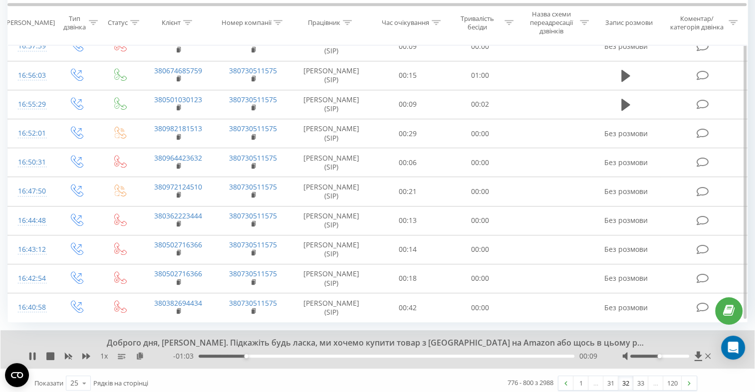
scroll to position [572, 0]
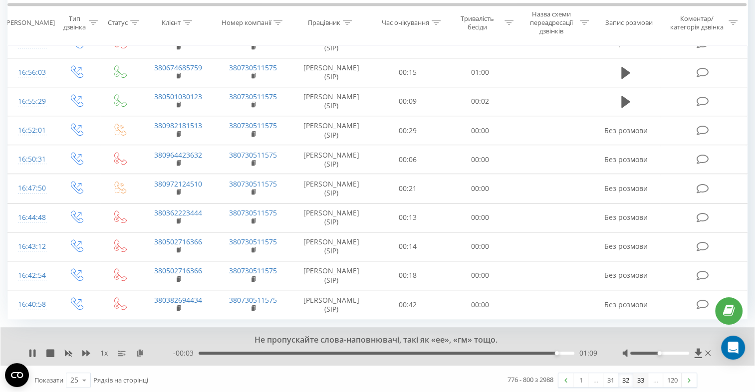
click at [641, 380] on link "33" at bounding box center [640, 380] width 15 height 14
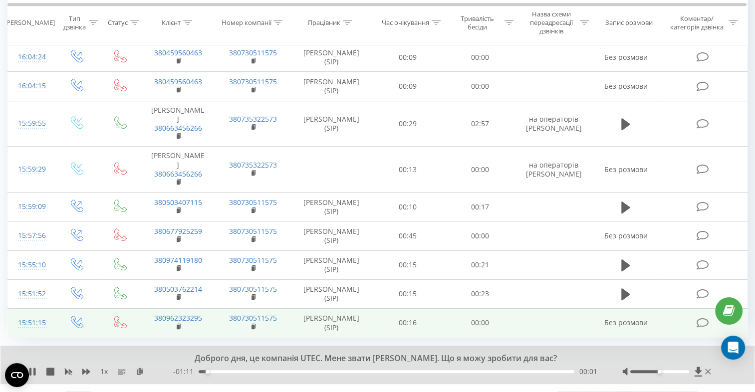
scroll to position [580, 0]
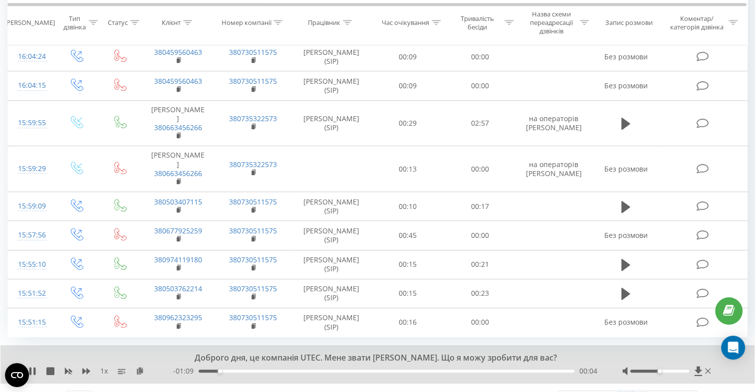
click at [637, 391] on link "34" at bounding box center [640, 398] width 15 height 14
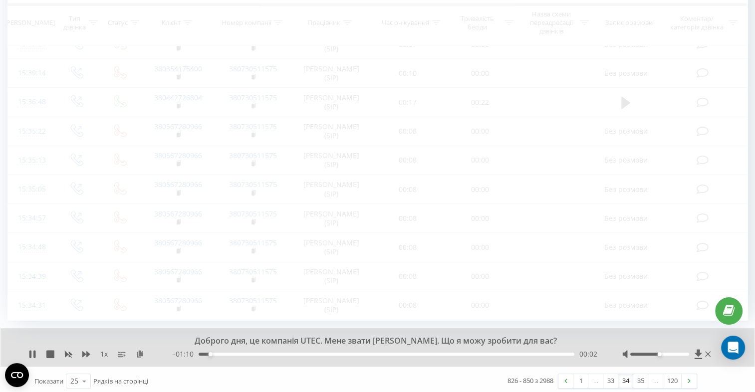
scroll to position [564, 0]
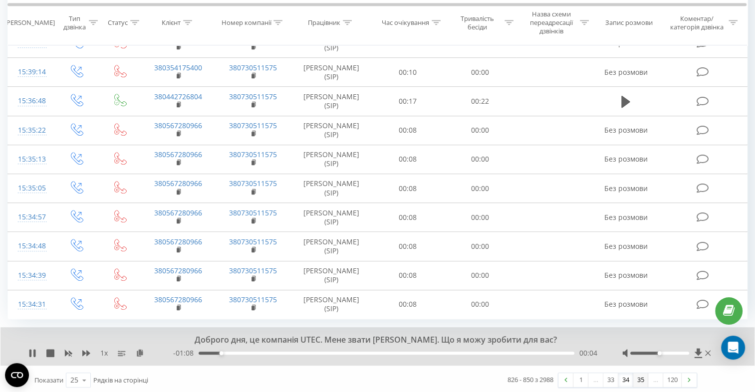
click at [643, 376] on link "35" at bounding box center [640, 380] width 15 height 14
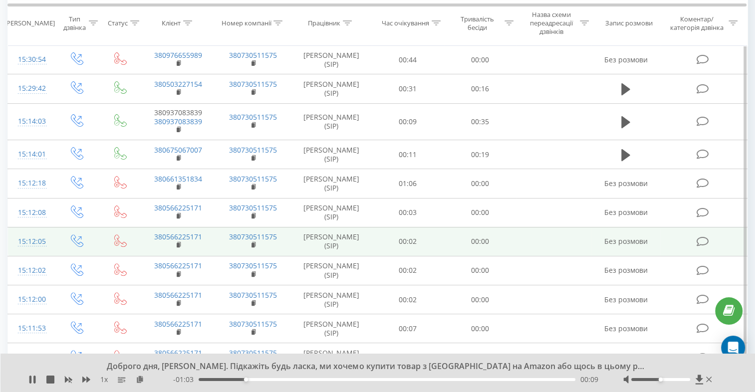
scroll to position [249, 0]
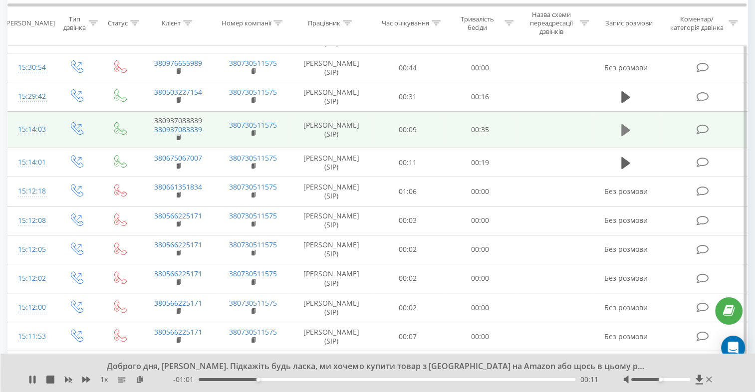
click at [628, 129] on icon at bounding box center [625, 130] width 9 height 12
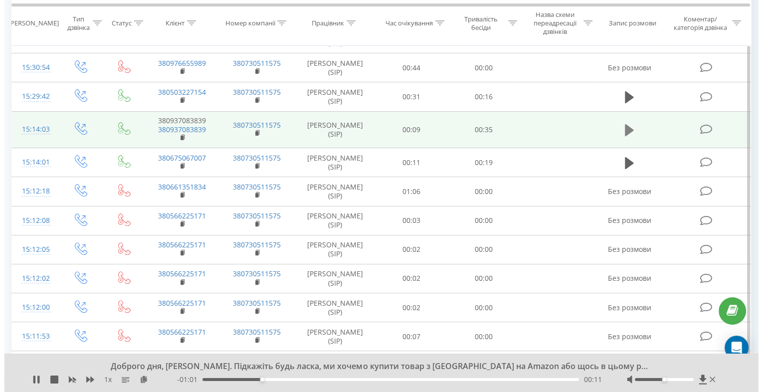
scroll to position [0, 0]
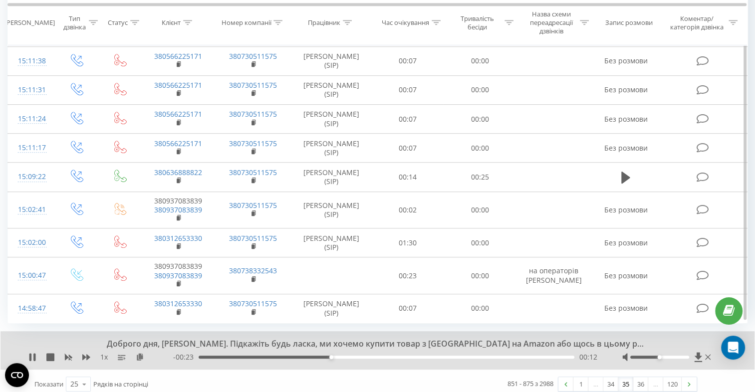
scroll to position [587, 0]
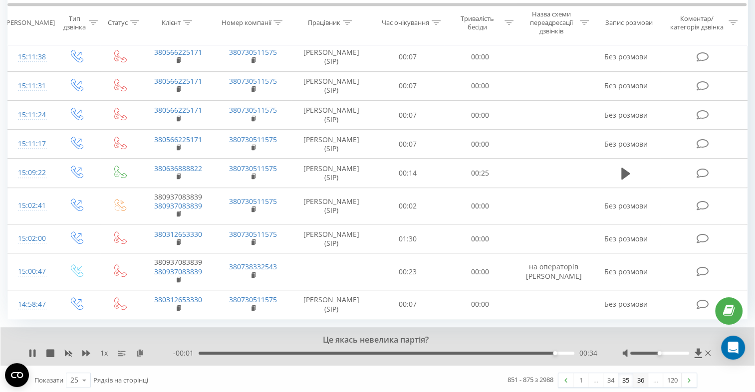
click at [638, 376] on link "36" at bounding box center [640, 380] width 15 height 14
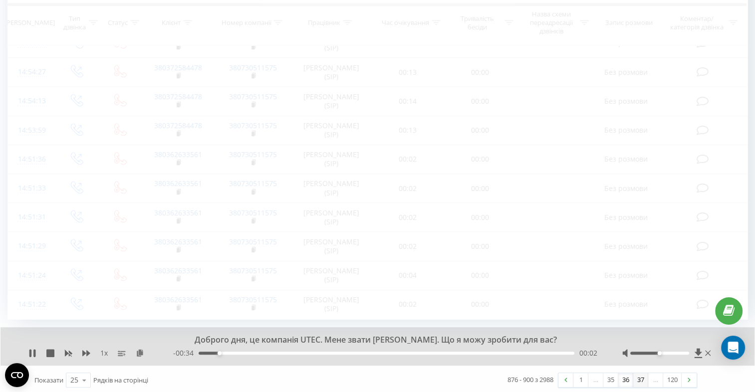
click at [639, 376] on link "37" at bounding box center [640, 380] width 15 height 14
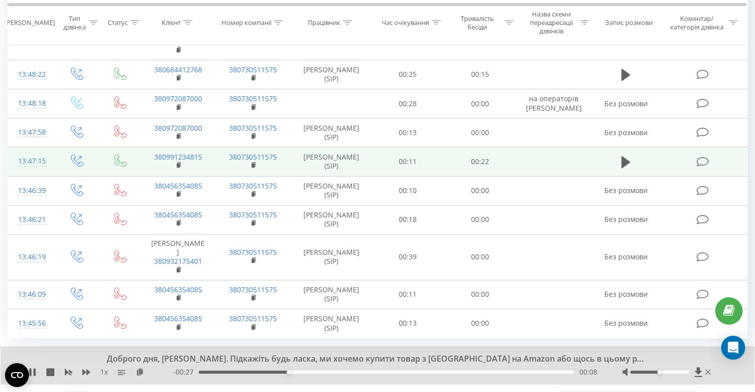
scroll to position [580, 0]
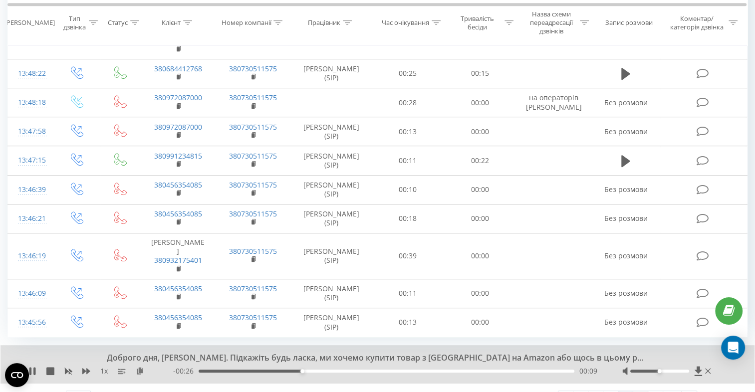
click at [639, 391] on link "38" at bounding box center [640, 398] width 15 height 14
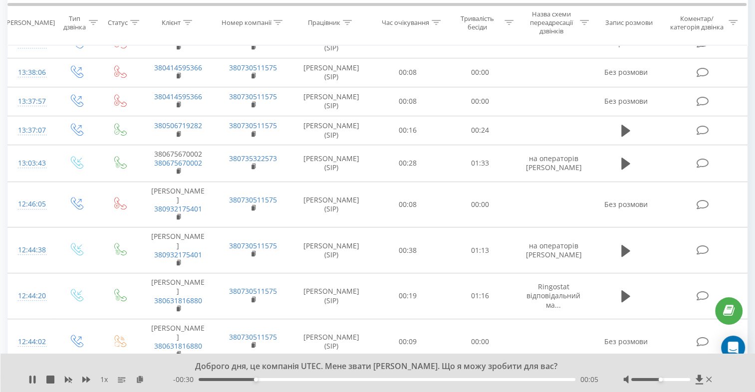
scroll to position [449, 0]
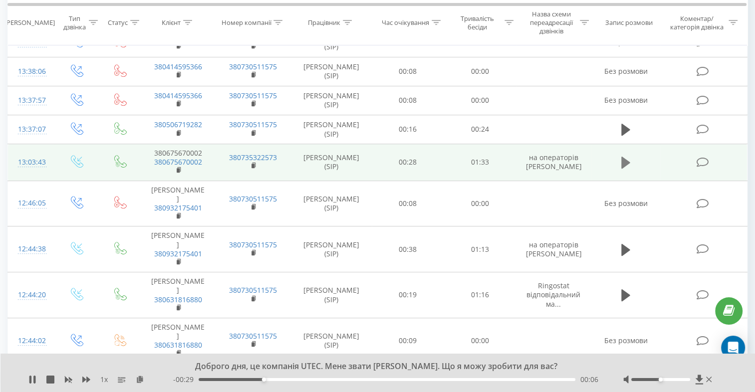
click at [629, 163] on icon at bounding box center [625, 163] width 9 height 14
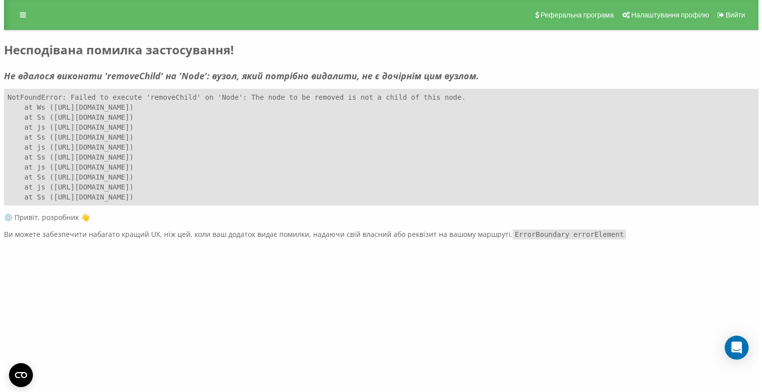
scroll to position [0, 0]
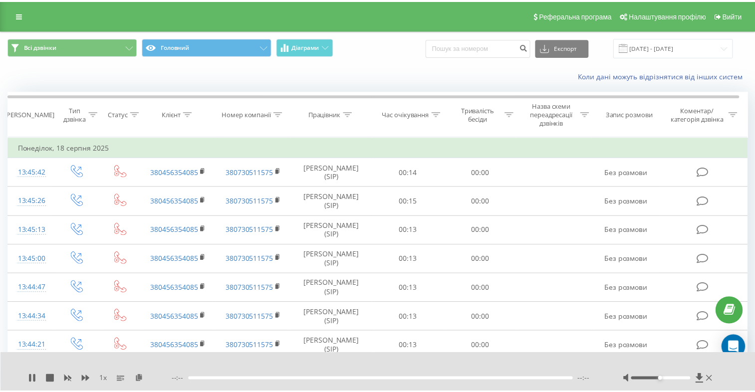
scroll to position [564, 0]
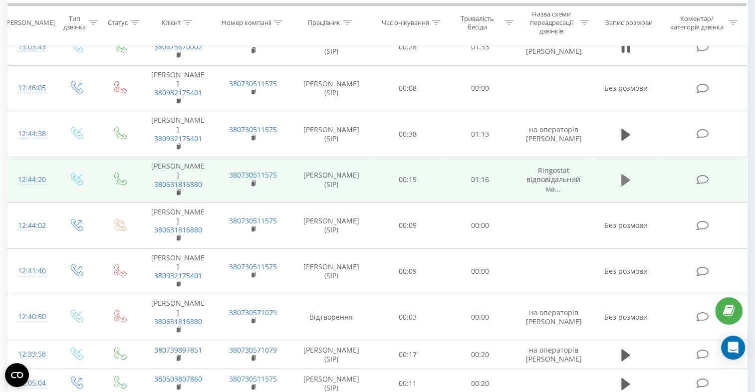
click at [625, 174] on icon at bounding box center [625, 180] width 9 height 12
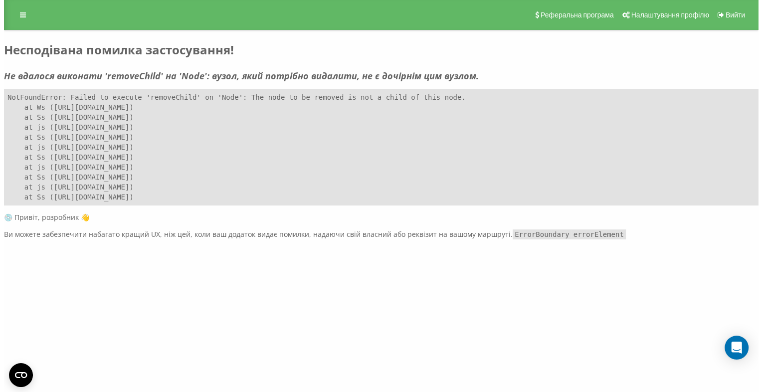
scroll to position [0, 0]
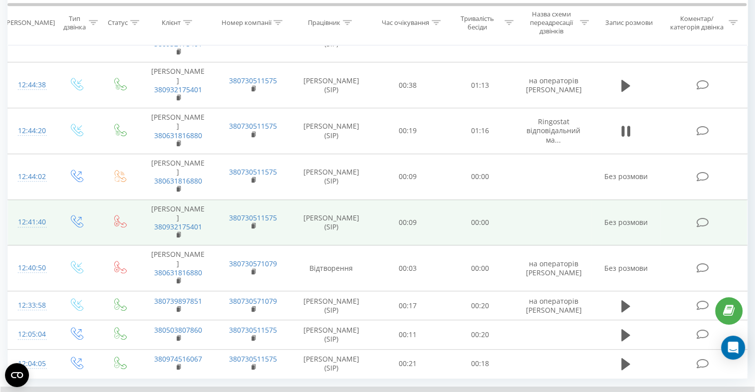
scroll to position [614, 0]
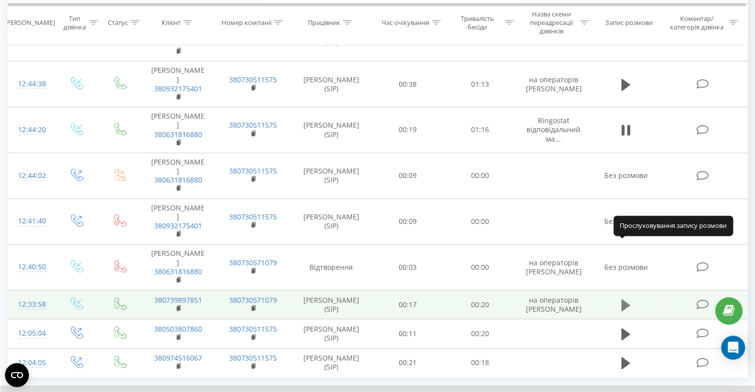
click at [622, 299] on icon at bounding box center [625, 305] width 9 height 12
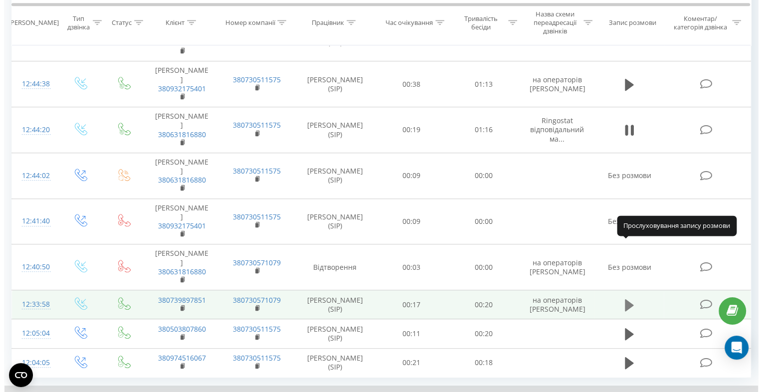
scroll to position [0, 0]
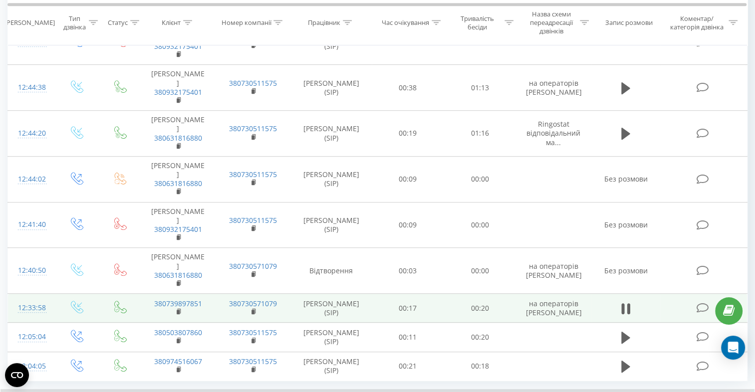
scroll to position [618, 0]
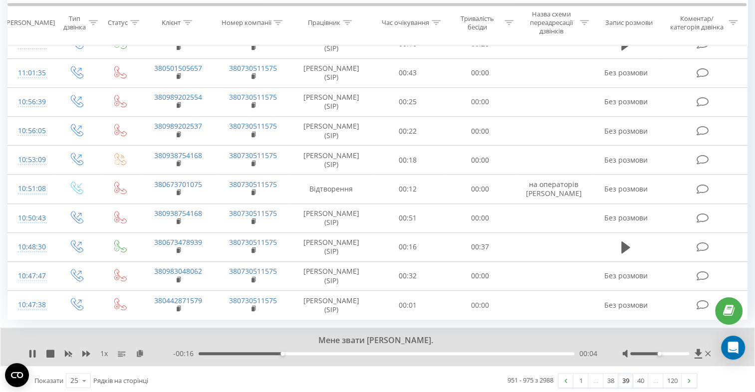
scroll to position [572, 0]
click at [638, 378] on link "40" at bounding box center [640, 380] width 15 height 14
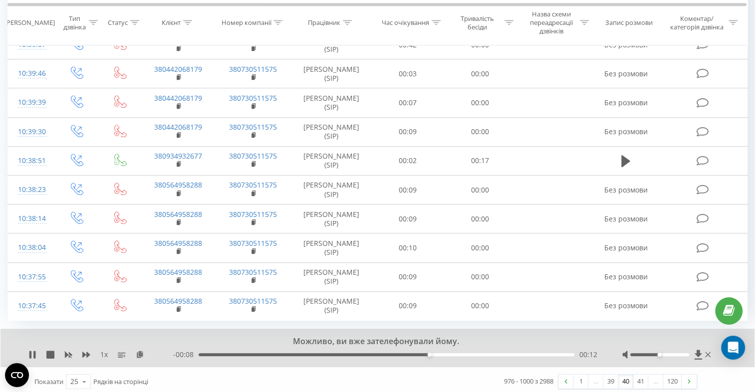
scroll to position [564, 0]
click at [643, 376] on link "41" at bounding box center [640, 380] width 15 height 14
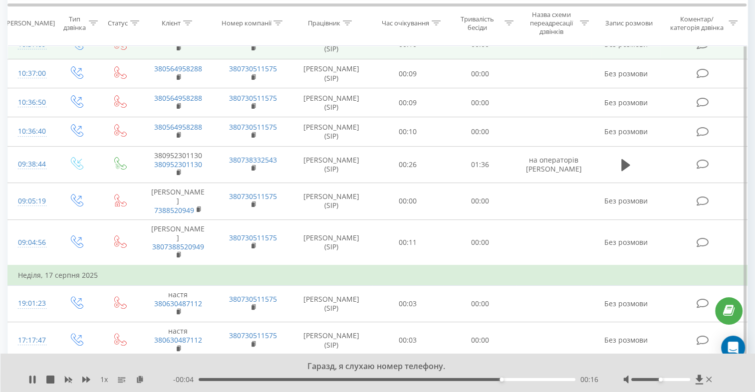
scroll to position [216, 0]
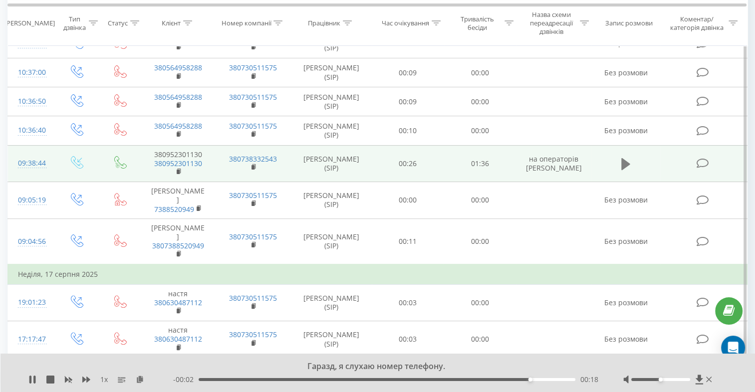
click at [624, 165] on icon at bounding box center [625, 164] width 9 height 12
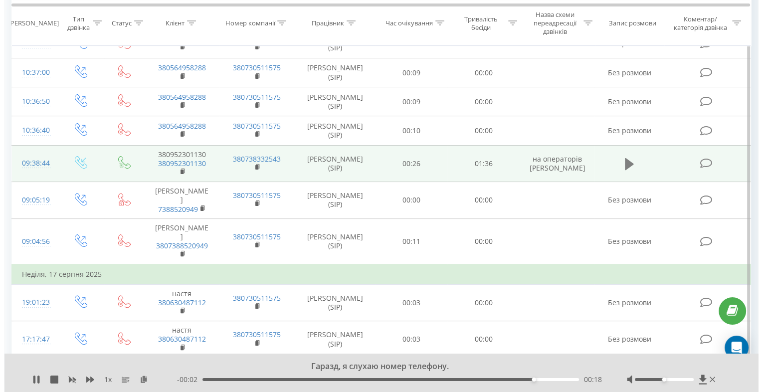
scroll to position [0, 0]
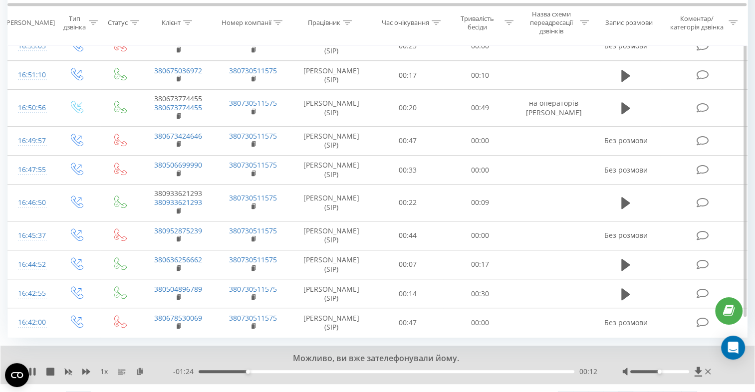
scroll to position [658, 0]
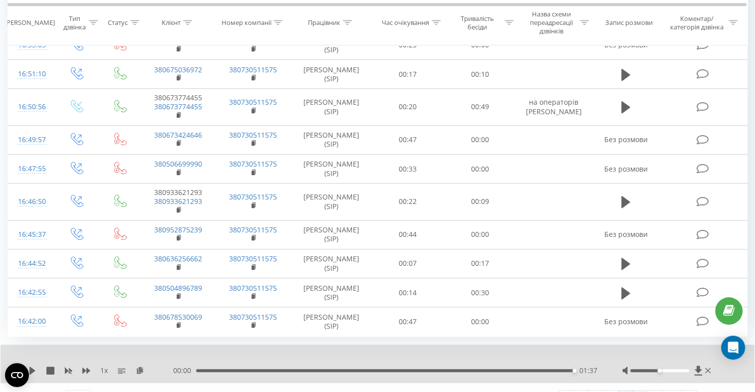
click at [640, 391] on link "42" at bounding box center [640, 398] width 15 height 14
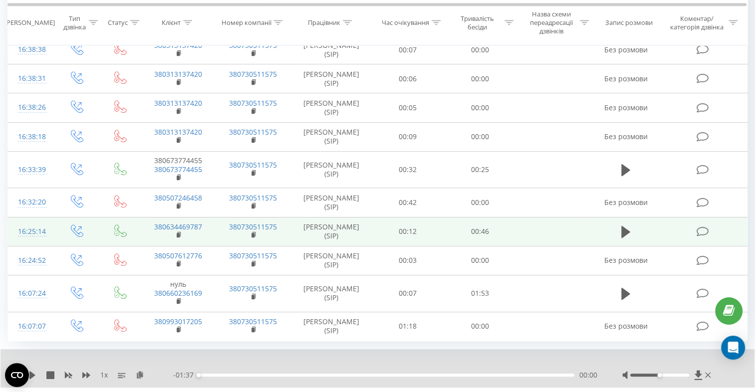
scroll to position [580, 0]
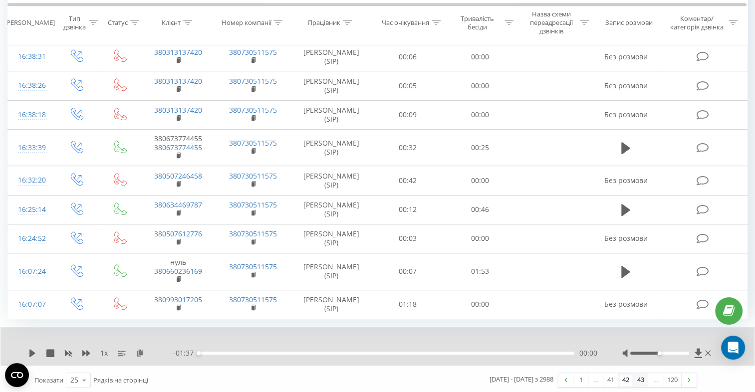
click at [641, 376] on link "43" at bounding box center [640, 380] width 15 height 14
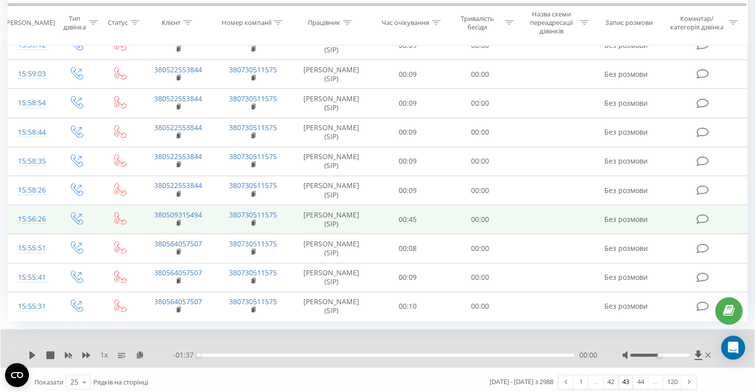
scroll to position [564, 0]
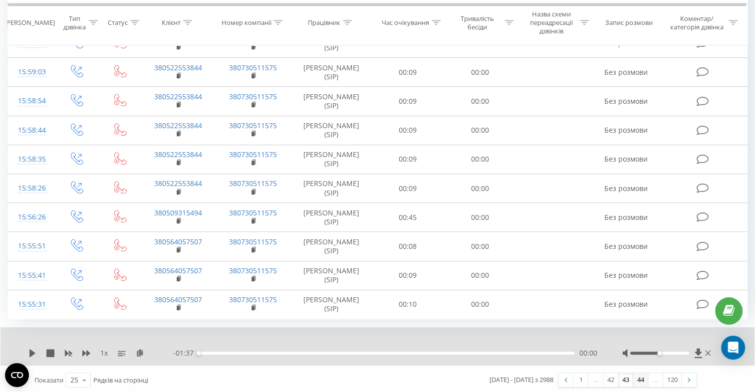
click at [643, 379] on link "44" at bounding box center [640, 380] width 15 height 14
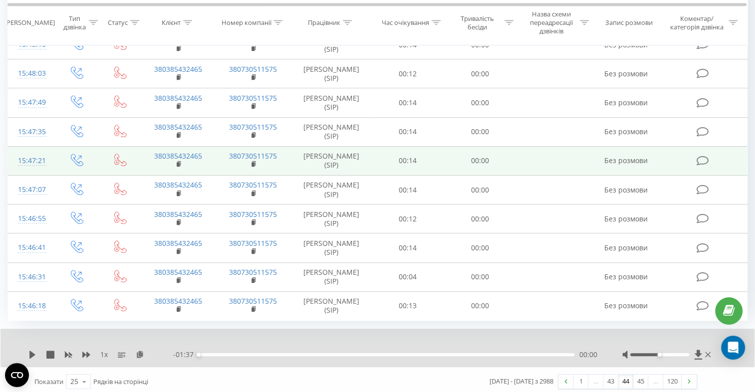
scroll to position [564, 0]
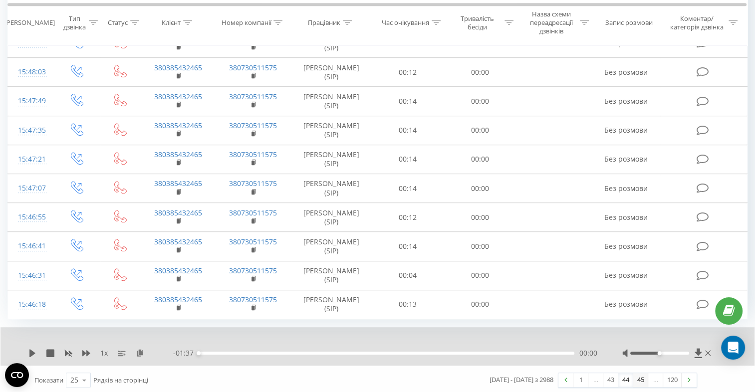
click at [640, 376] on link "45" at bounding box center [640, 380] width 15 height 14
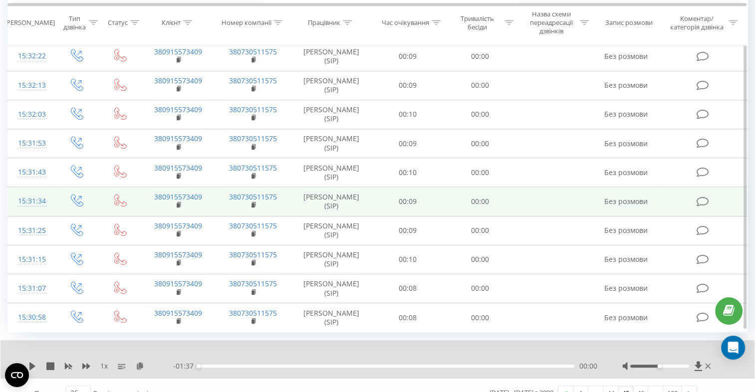
scroll to position [572, 0]
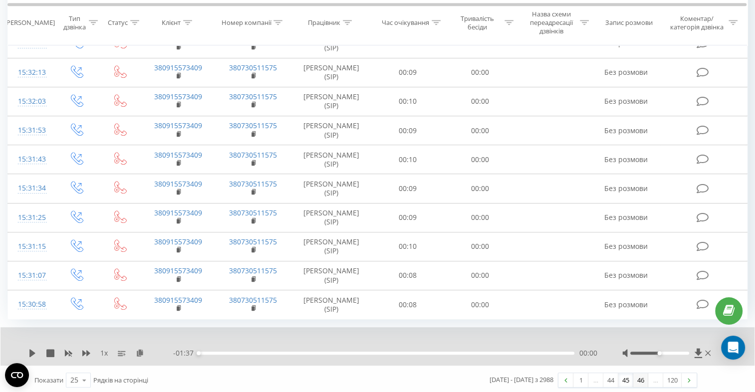
click at [639, 376] on link "46" at bounding box center [640, 380] width 15 height 14
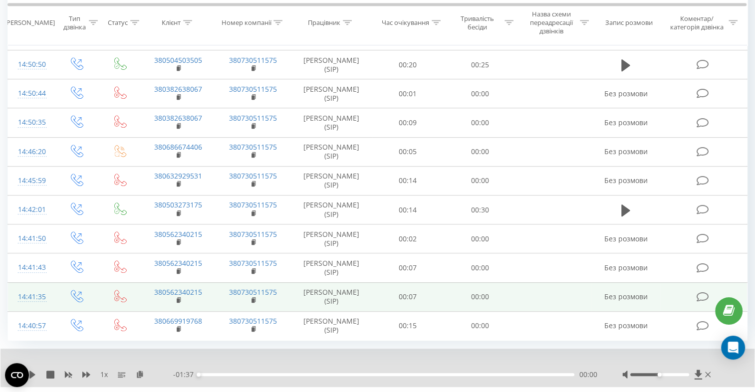
scroll to position [564, 0]
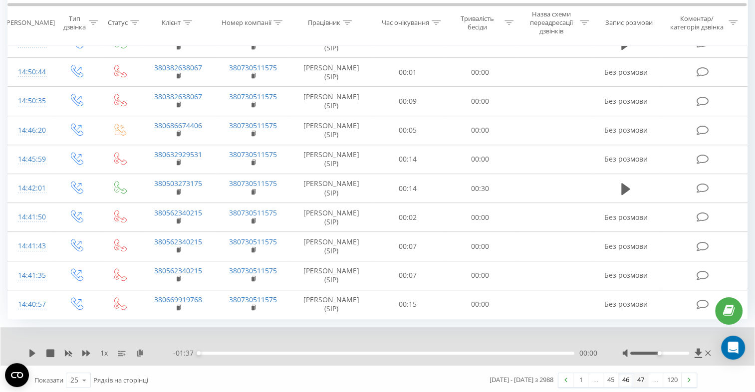
click at [638, 380] on link "47" at bounding box center [640, 380] width 15 height 14
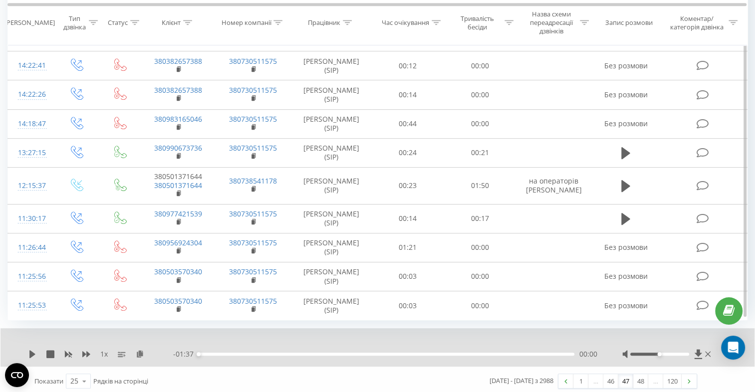
scroll to position [572, 0]
click at [641, 377] on link "48" at bounding box center [640, 380] width 15 height 14
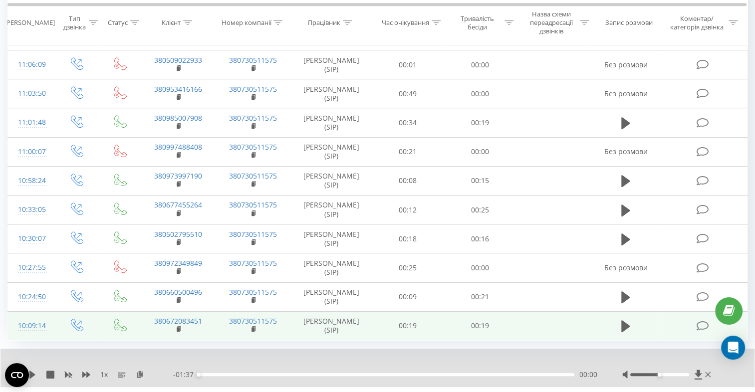
scroll to position [564, 0]
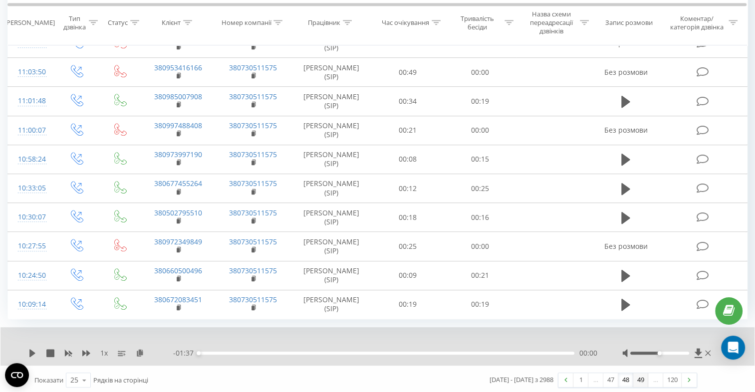
click at [640, 379] on link "49" at bounding box center [640, 380] width 15 height 14
click at [640, 378] on link "50" at bounding box center [640, 380] width 15 height 14
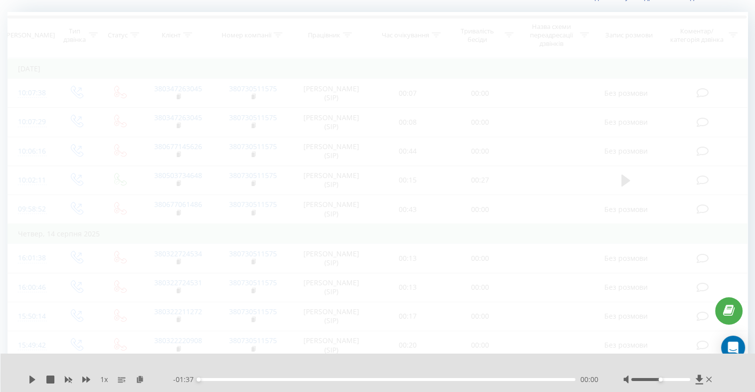
scroll to position [66, 0]
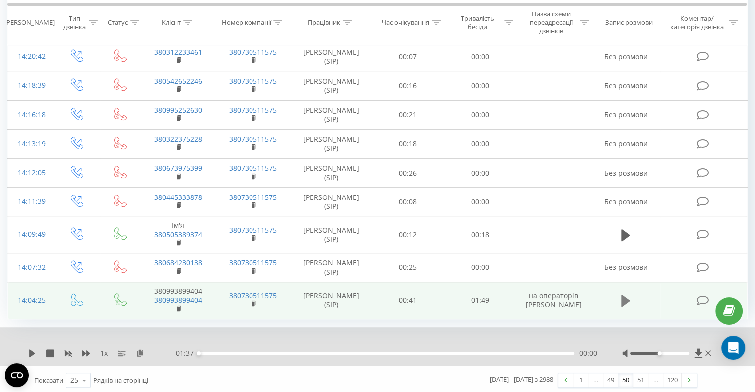
click at [626, 296] on icon at bounding box center [625, 301] width 9 height 12
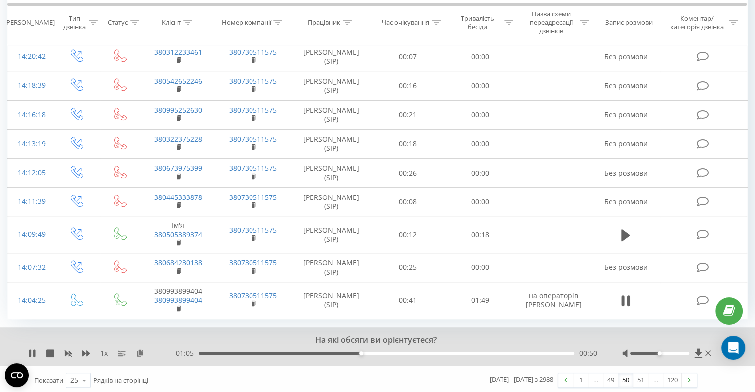
click at [623, 379] on link "50" at bounding box center [625, 380] width 15 height 14
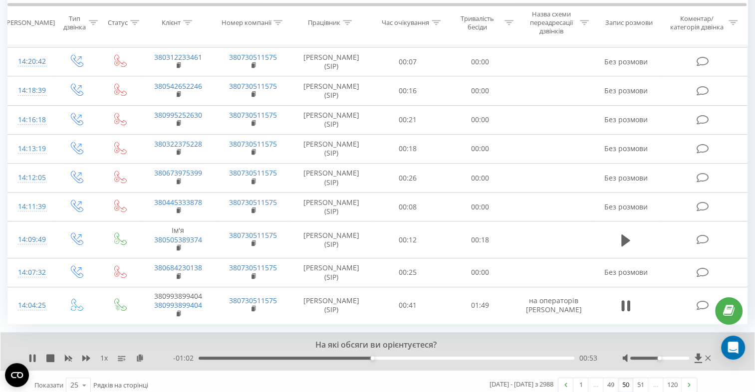
scroll to position [580, 0]
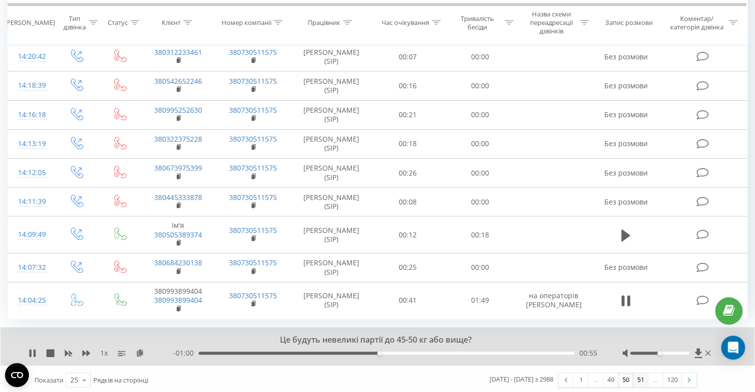
click at [636, 380] on link "51" at bounding box center [640, 380] width 15 height 14
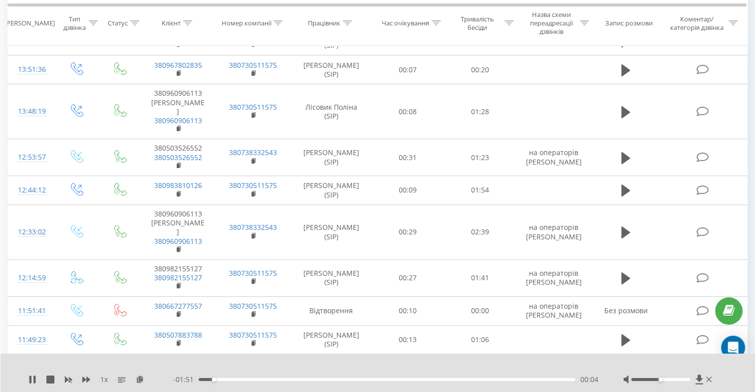
scroll to position [249, 0]
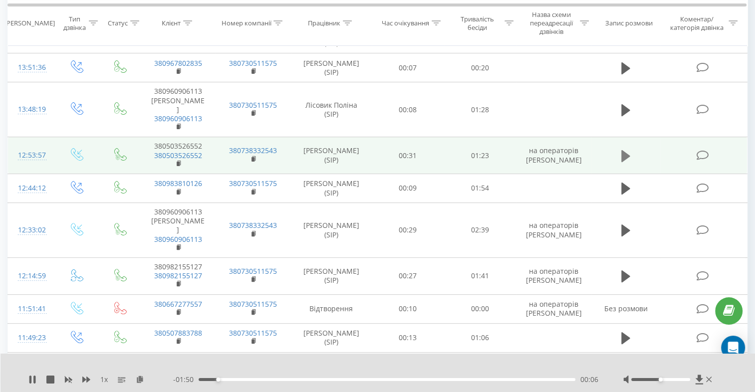
click at [623, 150] on icon at bounding box center [625, 156] width 9 height 12
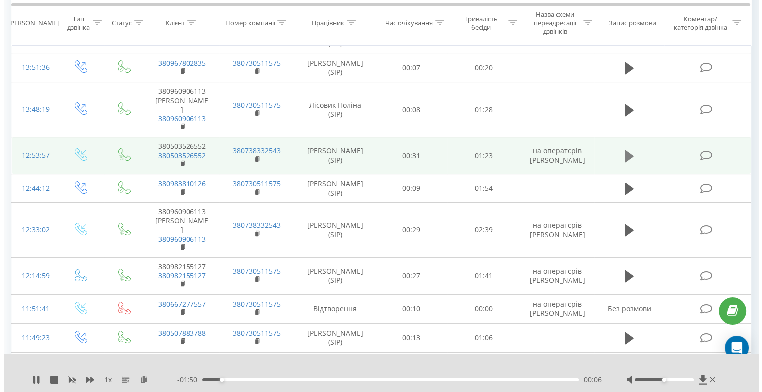
scroll to position [0, 0]
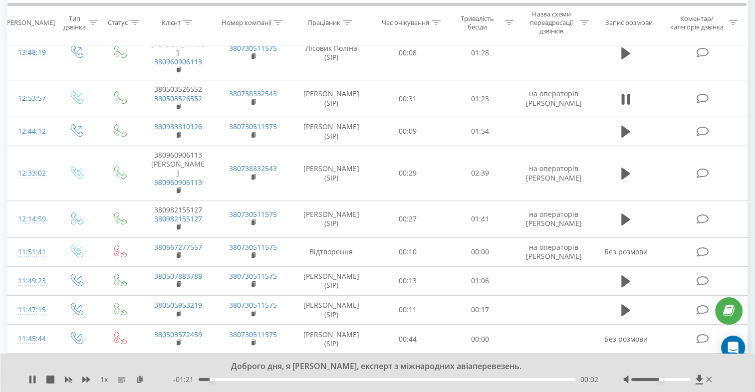
scroll to position [275, 0]
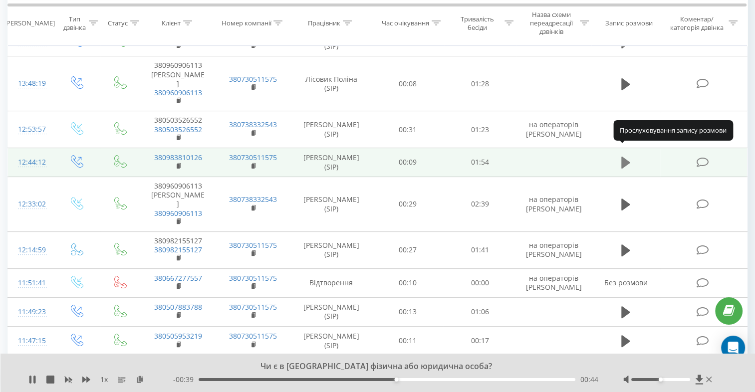
click at [625, 157] on icon at bounding box center [625, 163] width 9 height 14
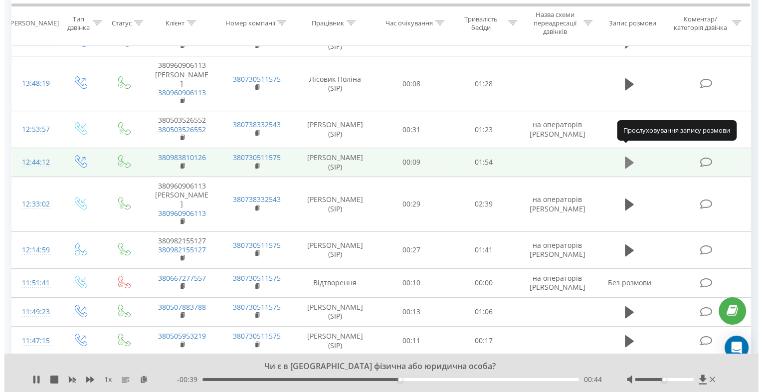
scroll to position [0, 0]
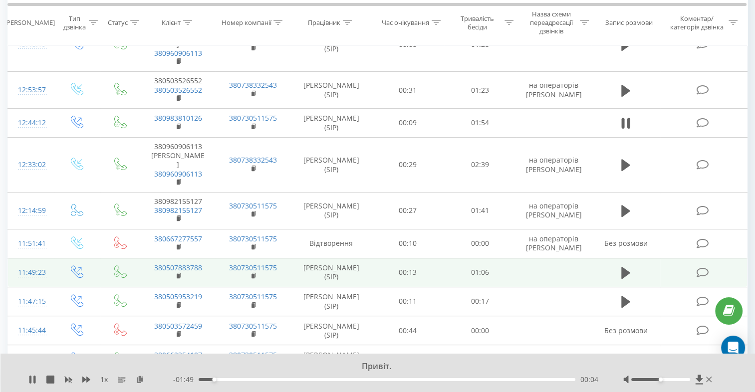
scroll to position [314, 0]
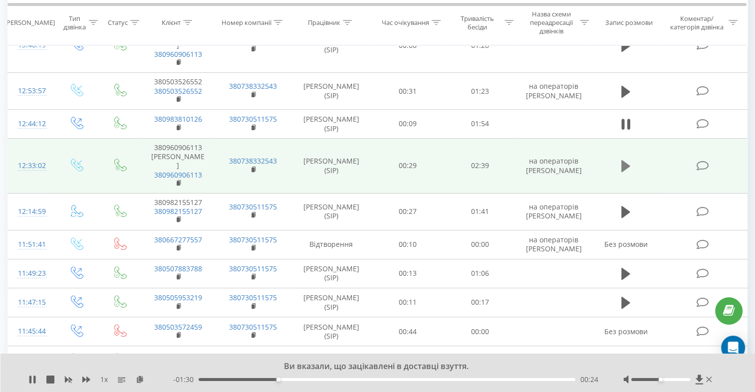
click at [625, 160] on icon at bounding box center [625, 166] width 9 height 12
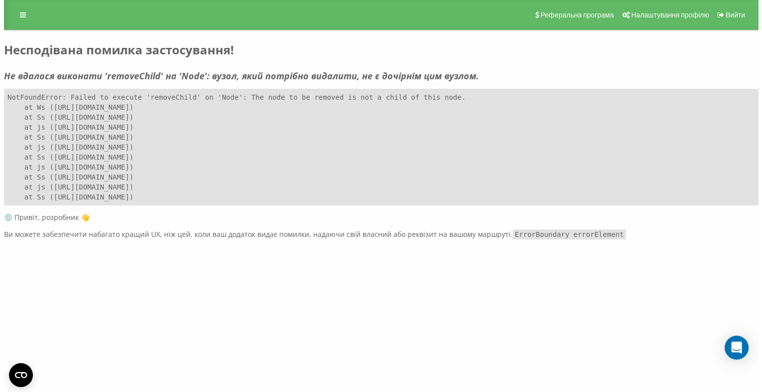
scroll to position [0, 0]
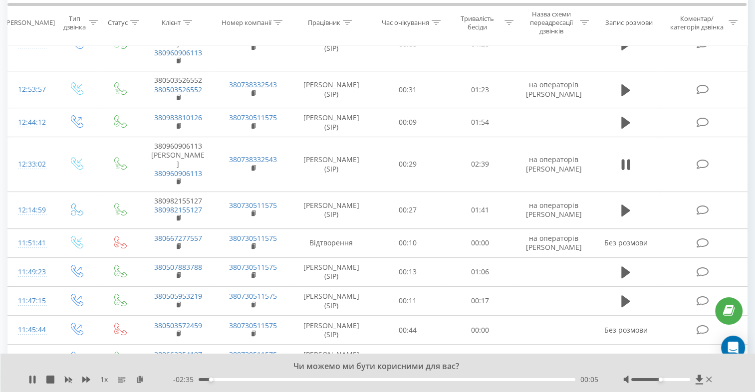
scroll to position [315, 0]
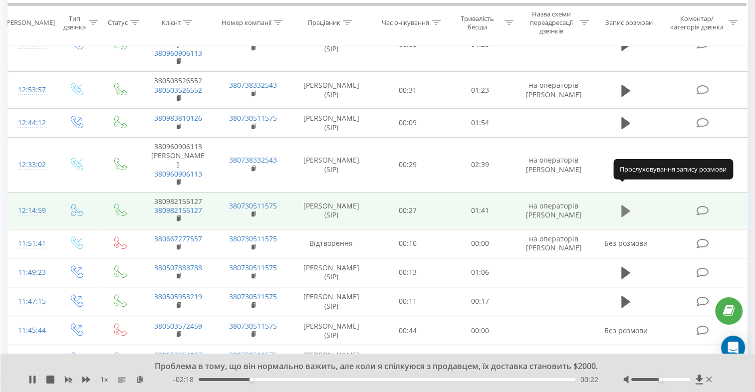
click at [627, 205] on icon at bounding box center [625, 211] width 9 height 12
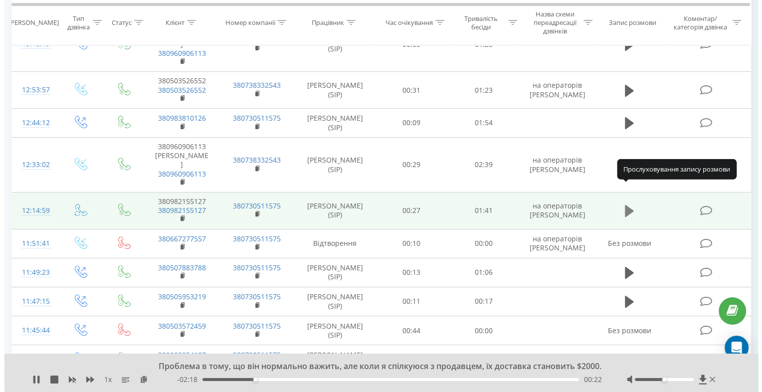
scroll to position [0, 0]
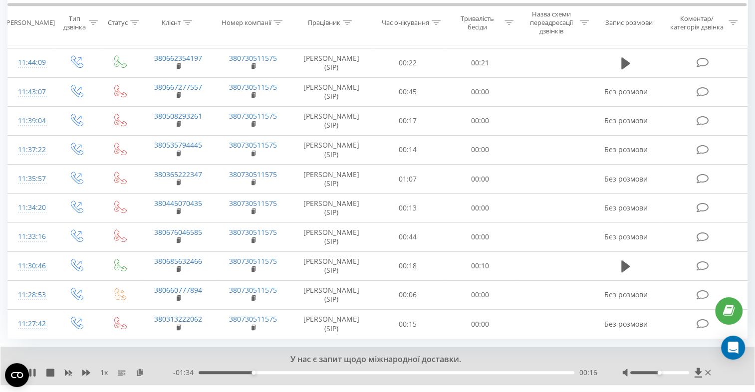
scroll to position [613, 0]
click at [642, 391] on link "52" at bounding box center [640, 398] width 15 height 14
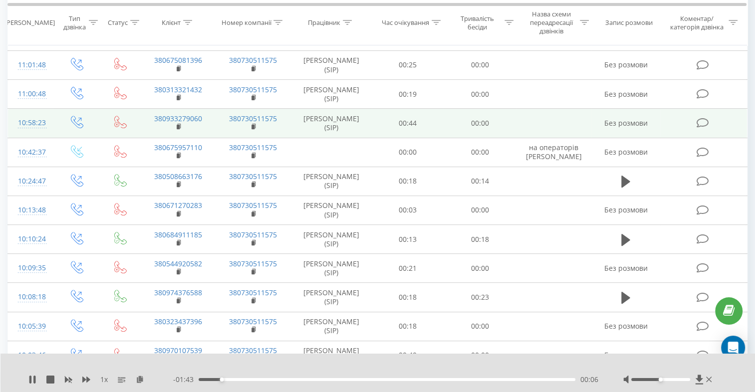
scroll to position [385, 0]
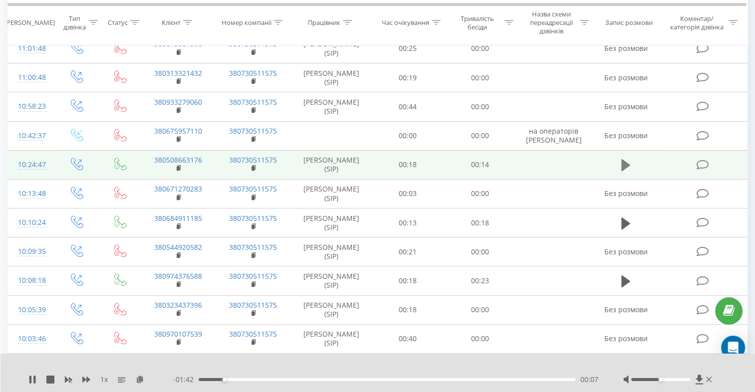
click at [627, 167] on icon at bounding box center [625, 165] width 9 height 14
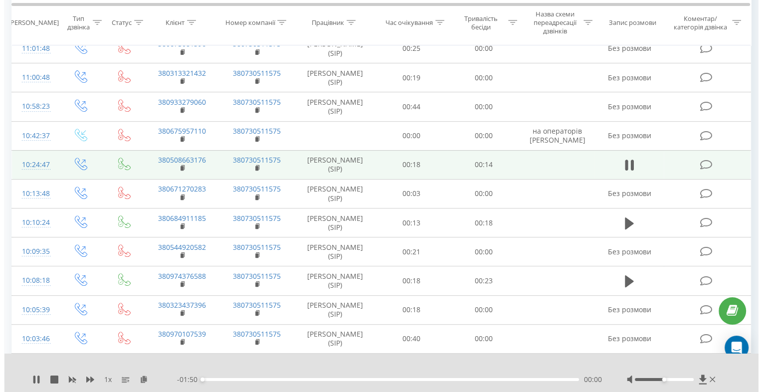
scroll to position [0, 0]
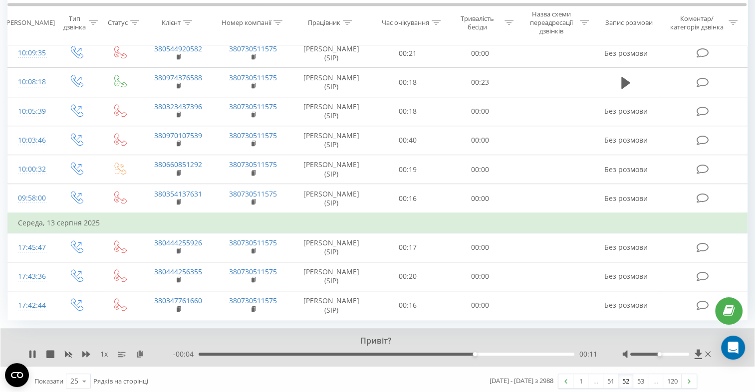
scroll to position [584, 0]
click at [637, 376] on link "53" at bounding box center [640, 380] width 15 height 14
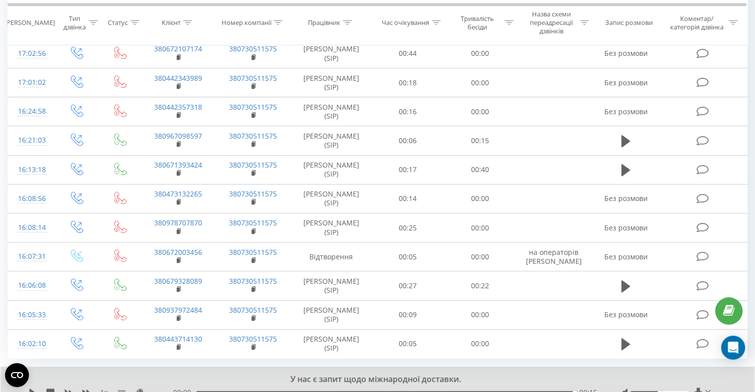
scroll to position [564, 0]
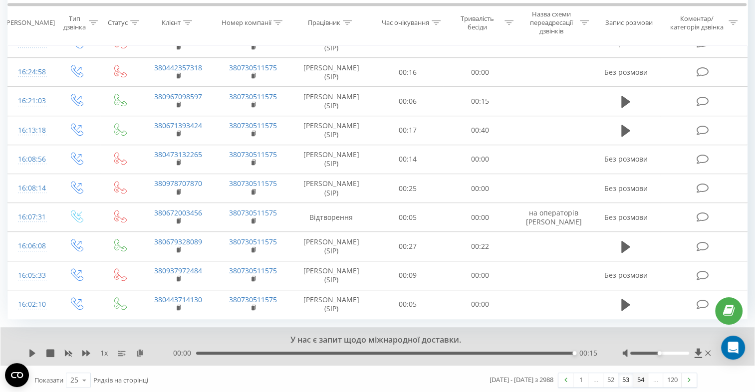
click at [641, 380] on link "54" at bounding box center [640, 380] width 15 height 14
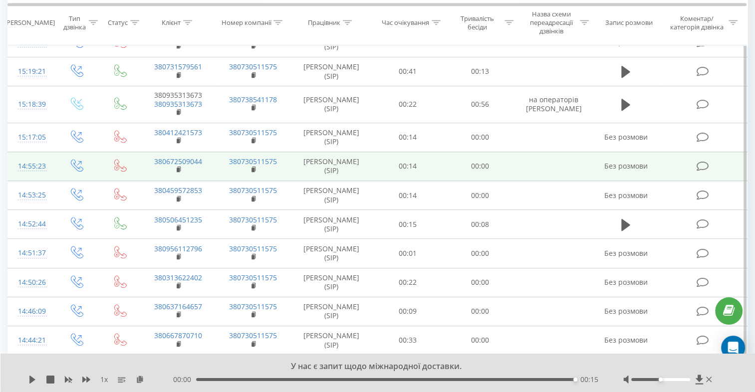
scroll to position [515, 0]
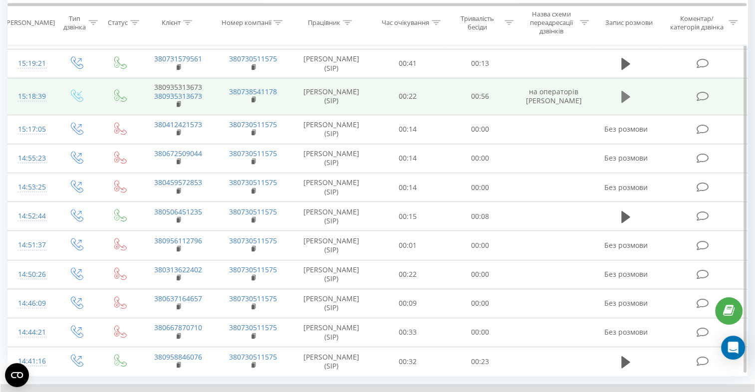
click at [623, 96] on icon at bounding box center [625, 97] width 9 height 12
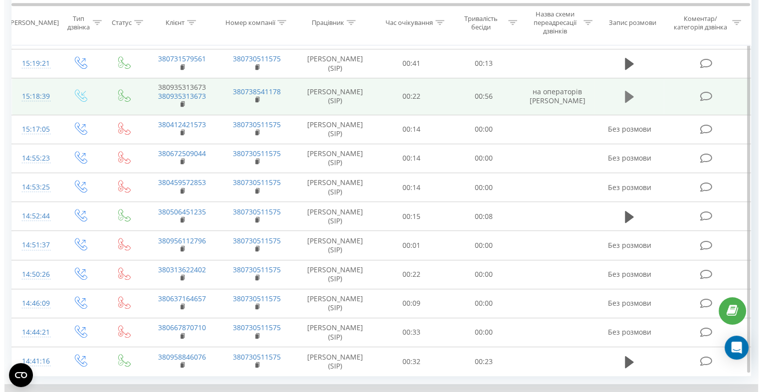
scroll to position [0, 0]
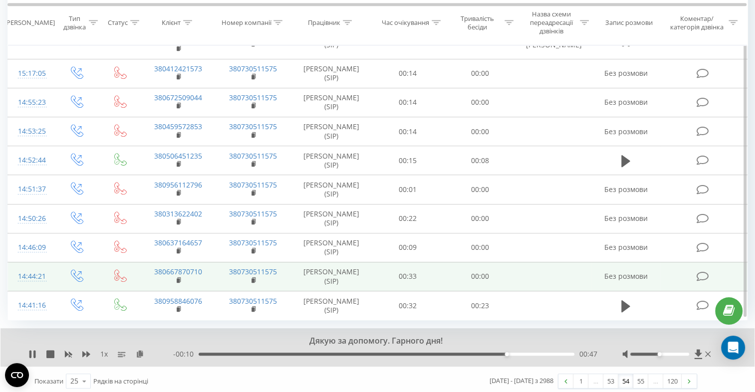
scroll to position [572, 0]
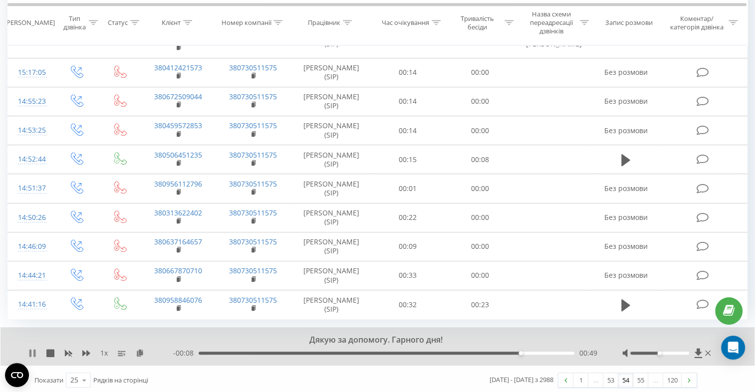
click at [32, 351] on icon at bounding box center [32, 353] width 8 height 8
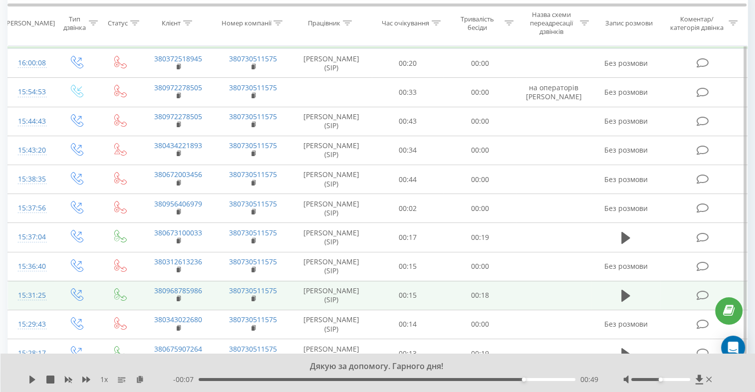
scroll to position [0, 0]
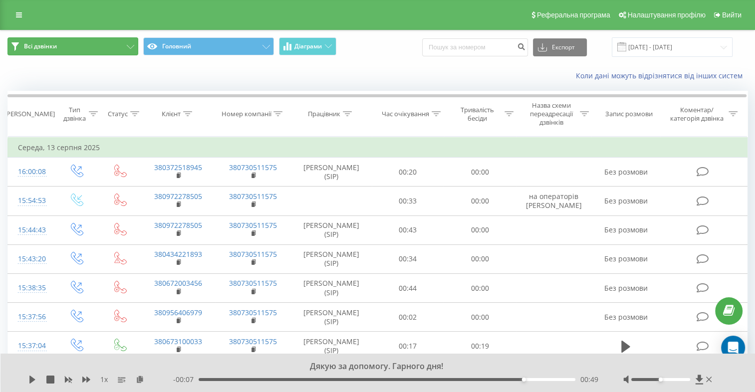
click at [94, 43] on button "Всі дзвінки" at bounding box center [72, 46] width 131 height 18
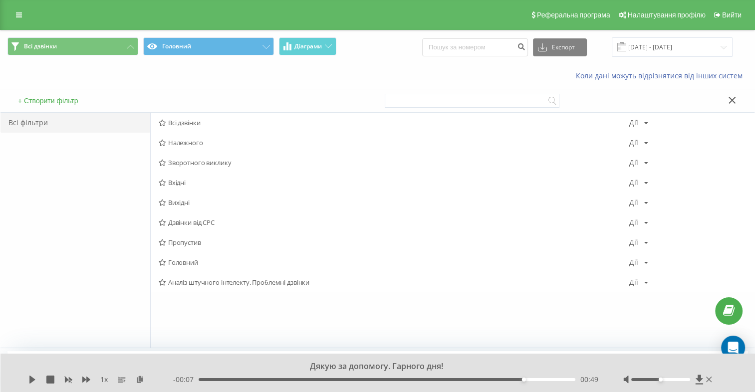
click at [79, 125] on div "Всі фільтри" at bounding box center [75, 123] width 150 height 20
click at [63, 43] on button "Всі дзвінки" at bounding box center [72, 46] width 131 height 18
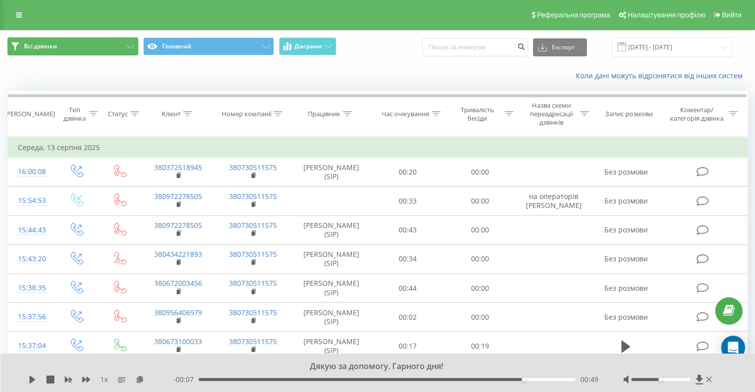
click at [41, 43] on span "Всі дзвінки" at bounding box center [40, 46] width 33 height 8
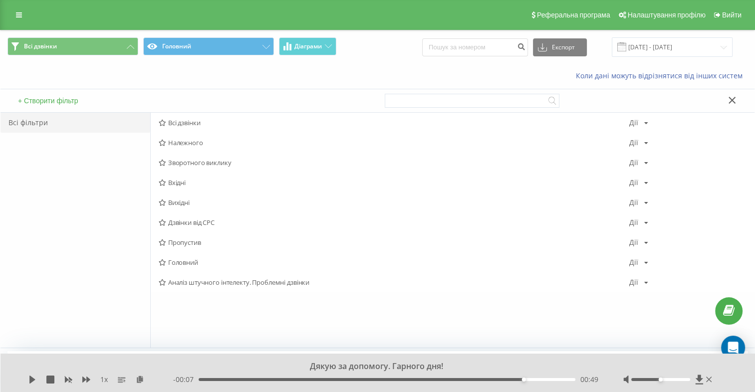
click at [33, 126] on div "Всі фільтри" at bounding box center [75, 123] width 150 height 20
click at [42, 49] on span "Всі дзвінки" at bounding box center [40, 46] width 33 height 8
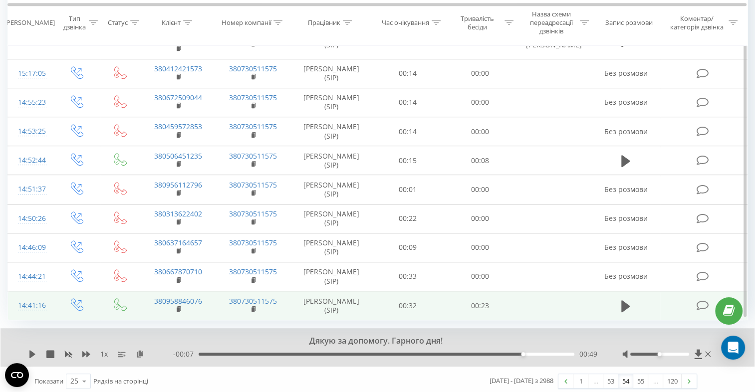
scroll to position [572, 0]
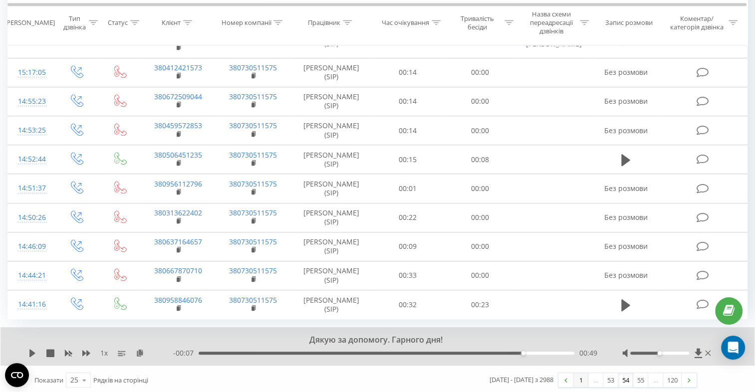
click at [574, 376] on link "1" at bounding box center [580, 380] width 15 height 14
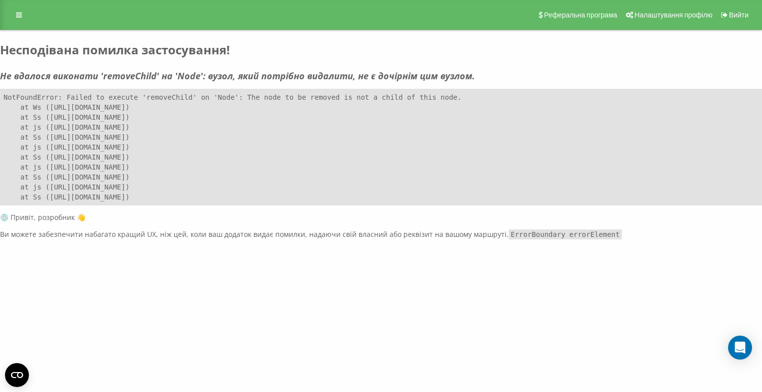
drag, startPoint x: 437, startPoint y: 367, endPoint x: 436, endPoint y: 360, distance: 6.7
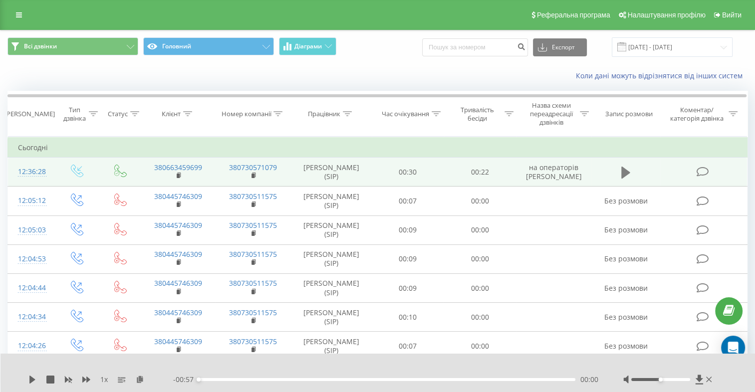
click at [625, 172] on icon at bounding box center [625, 173] width 9 height 12
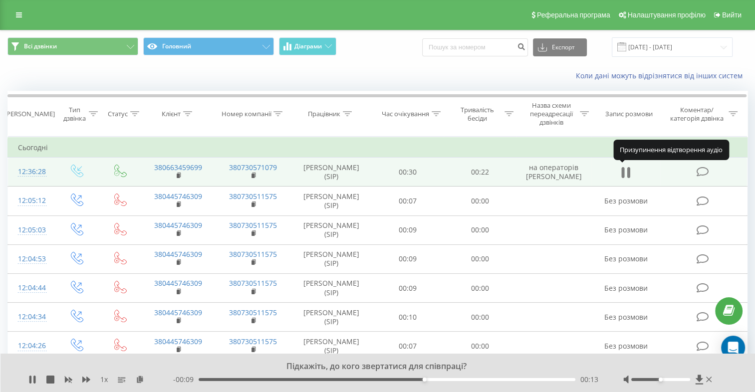
click at [627, 171] on icon at bounding box center [628, 172] width 3 height 11
